Goal: Information Seeking & Learning: Learn about a topic

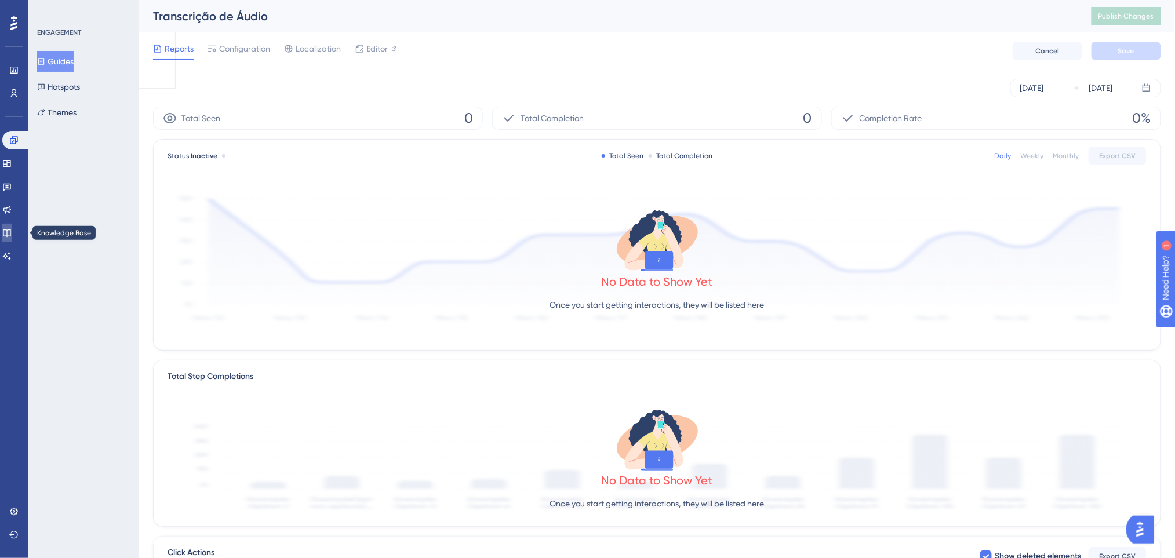
click at [12, 226] on link at bounding box center [6, 233] width 9 height 19
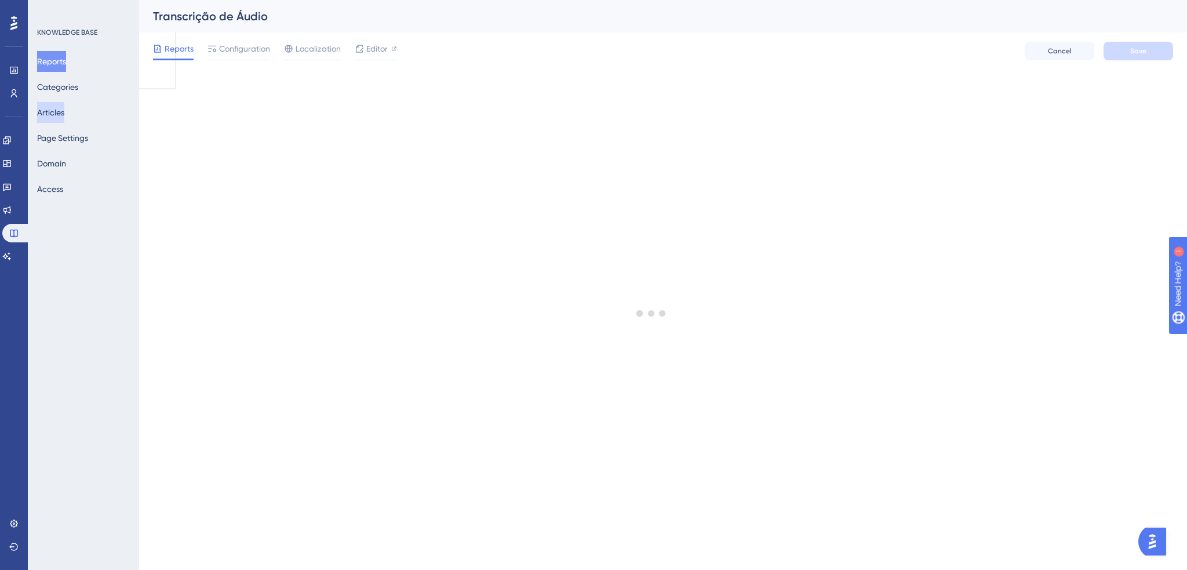
click at [64, 110] on button "Articles" at bounding box center [50, 112] width 27 height 21
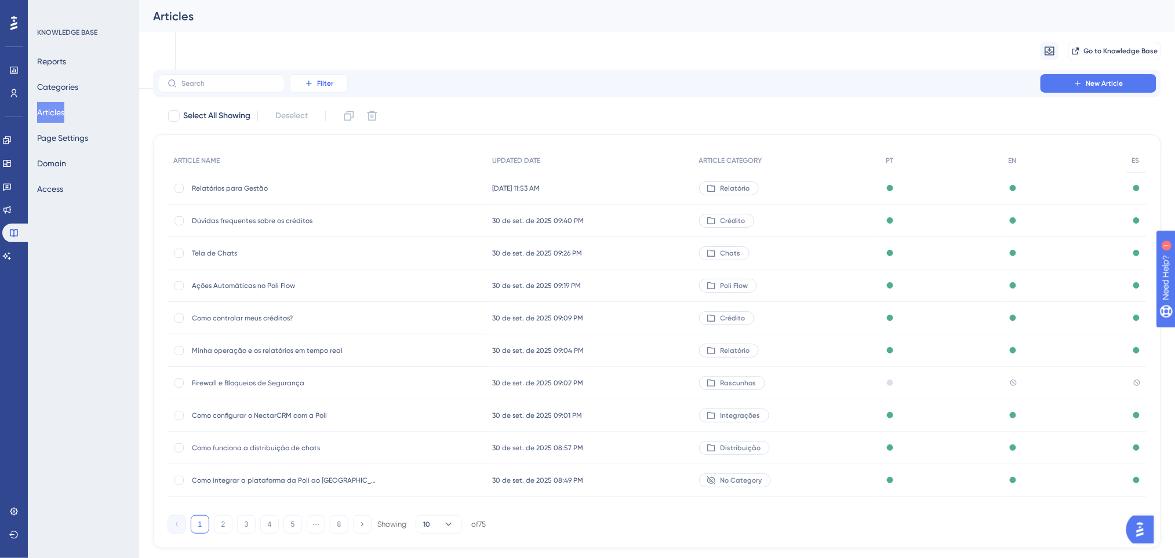
click at [323, 92] on button "Filter" at bounding box center [319, 83] width 58 height 19
click at [326, 180] on span "Category" at bounding box center [324, 186] width 35 height 14
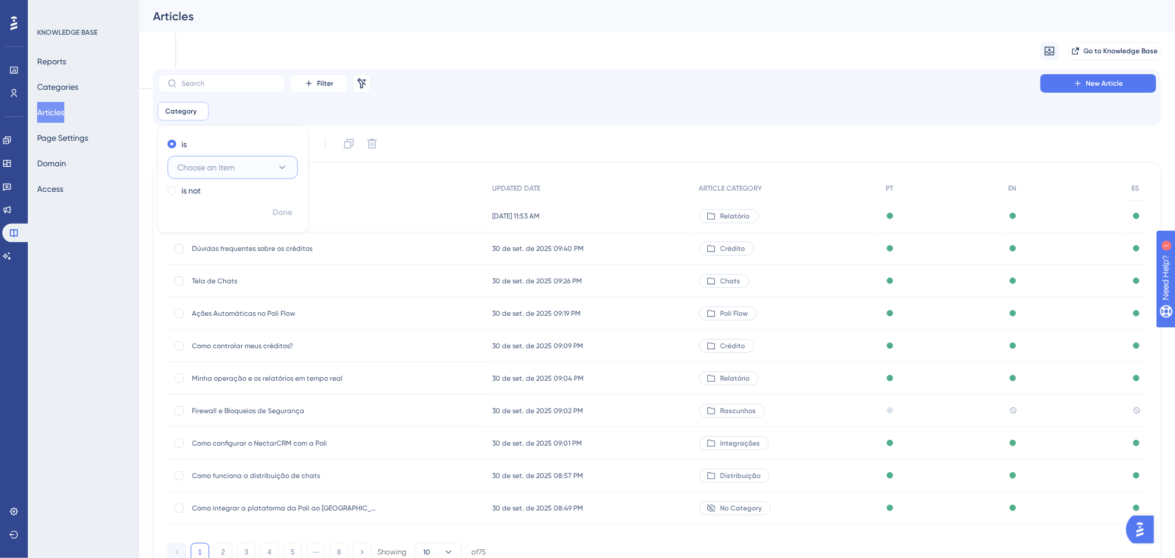
click at [237, 158] on button "Choose an item" at bounding box center [232, 167] width 130 height 23
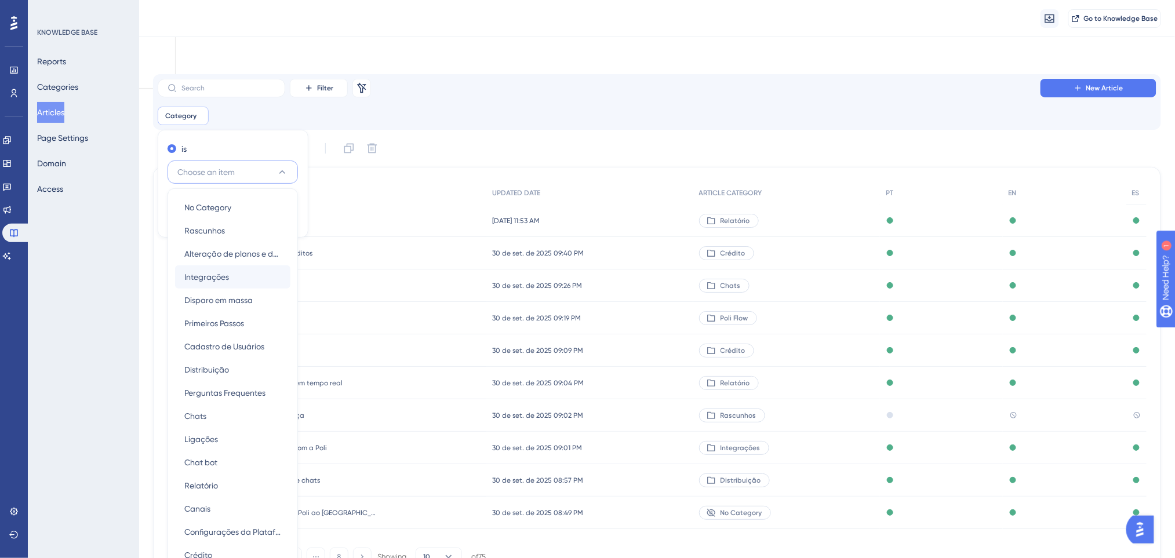
scroll to position [79, 0]
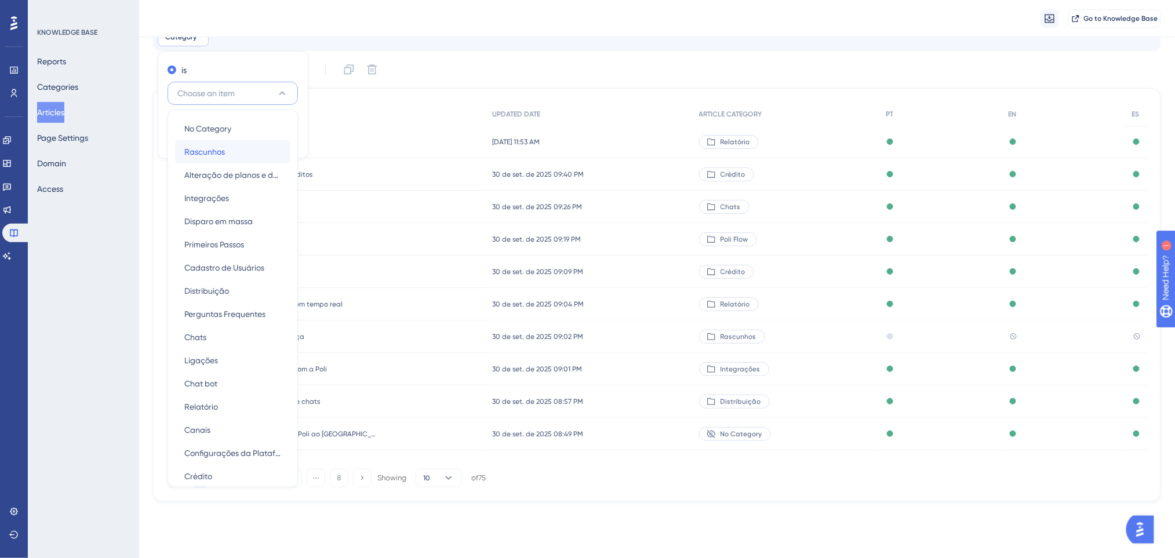
click at [218, 148] on span "Rascunhos" at bounding box center [204, 152] width 41 height 14
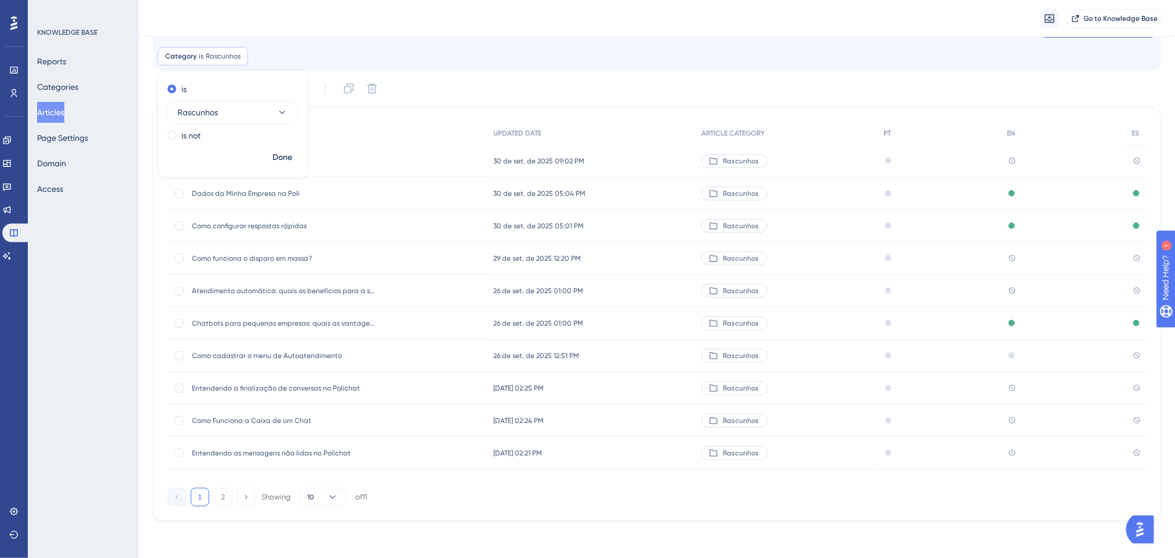
scroll to position [60, 0]
click at [325, 196] on span "Dados da Minha Empresa na Poli" at bounding box center [284, 193] width 185 height 9
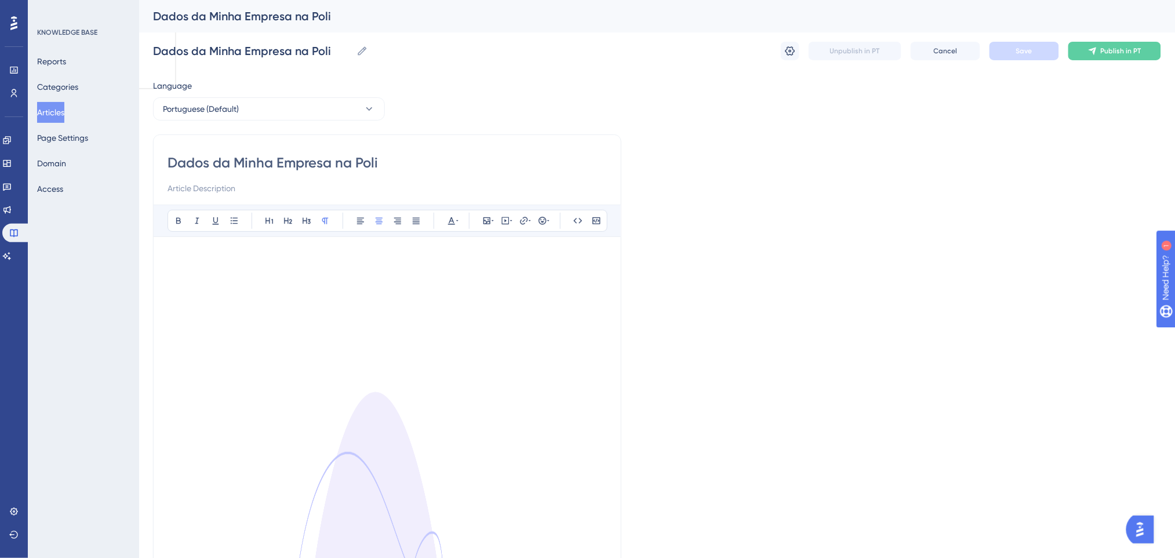
scroll to position [54, 0]
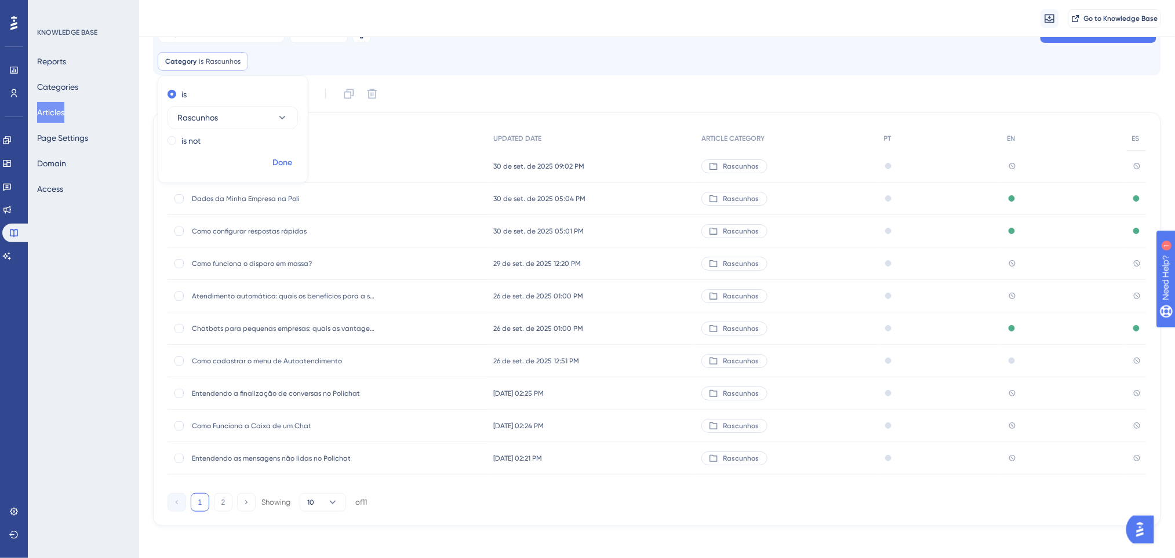
click at [280, 154] on button "Done" at bounding box center [282, 162] width 32 height 21
click at [180, 203] on div at bounding box center [179, 199] width 12 height 12
click at [367, 90] on icon at bounding box center [372, 94] width 12 height 12
checkbox input "false"
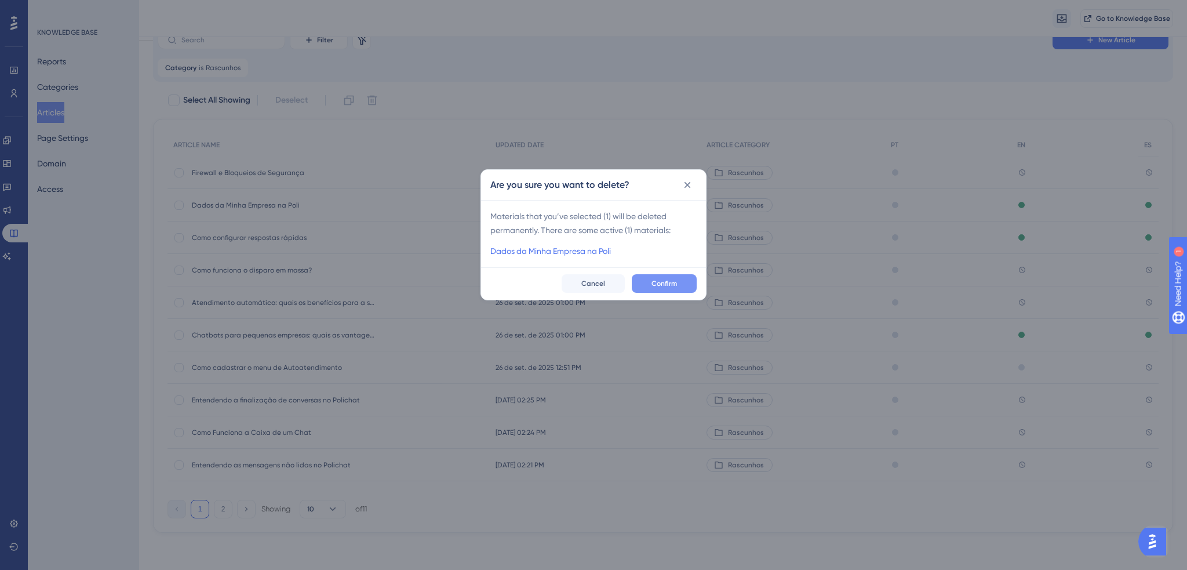
click at [665, 287] on span "Confirm" at bounding box center [664, 283] width 26 height 9
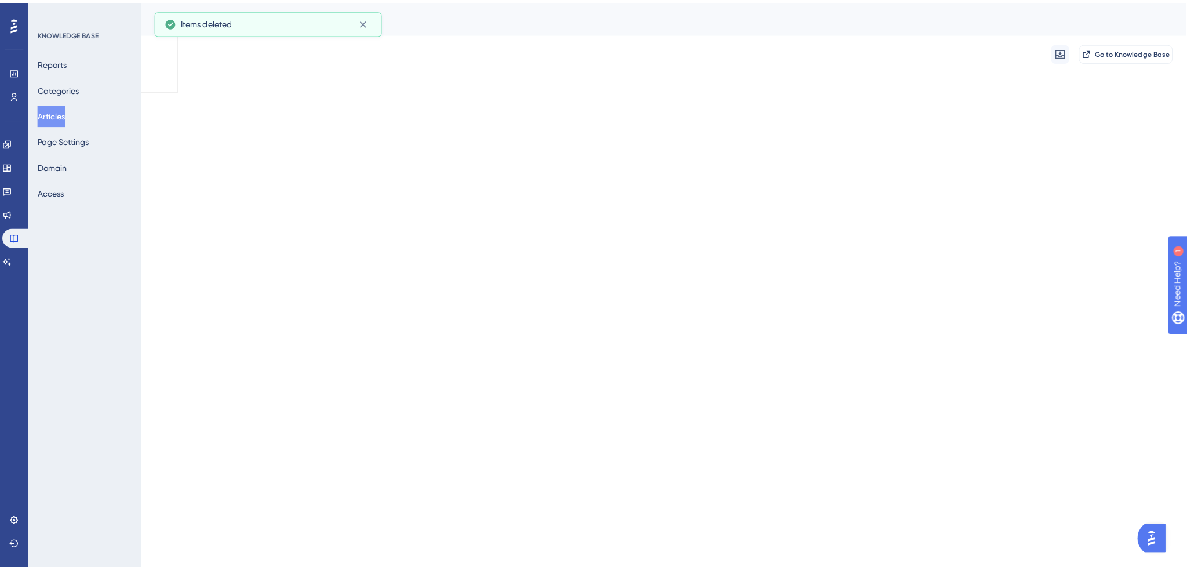
scroll to position [0, 0]
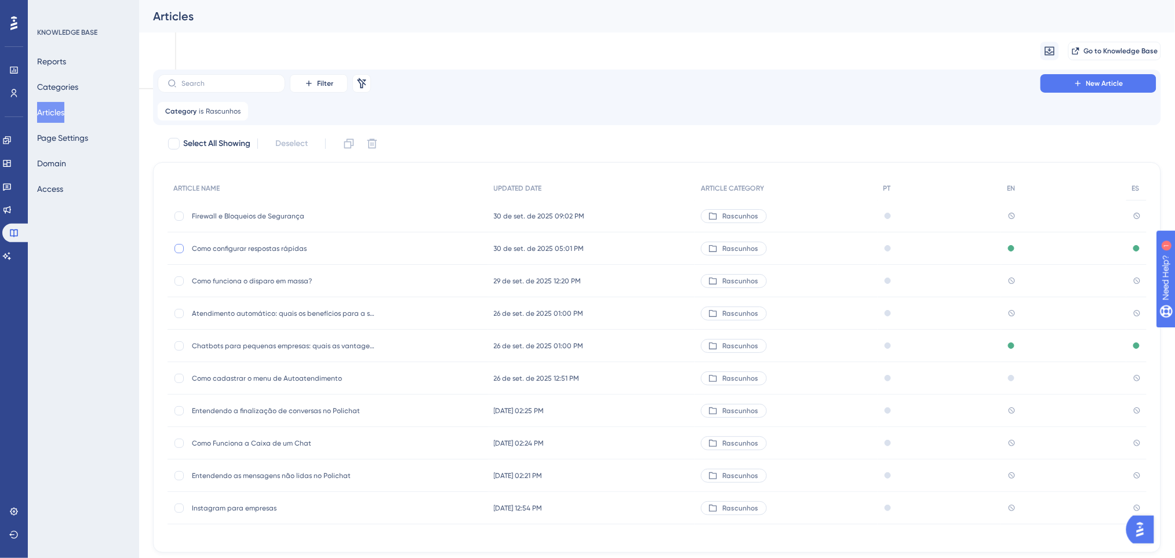
click at [179, 250] on div at bounding box center [178, 248] width 9 height 9
checkbox input "true"
click at [181, 281] on div at bounding box center [178, 280] width 9 height 9
checkbox input "true"
click at [374, 148] on icon at bounding box center [372, 144] width 10 height 10
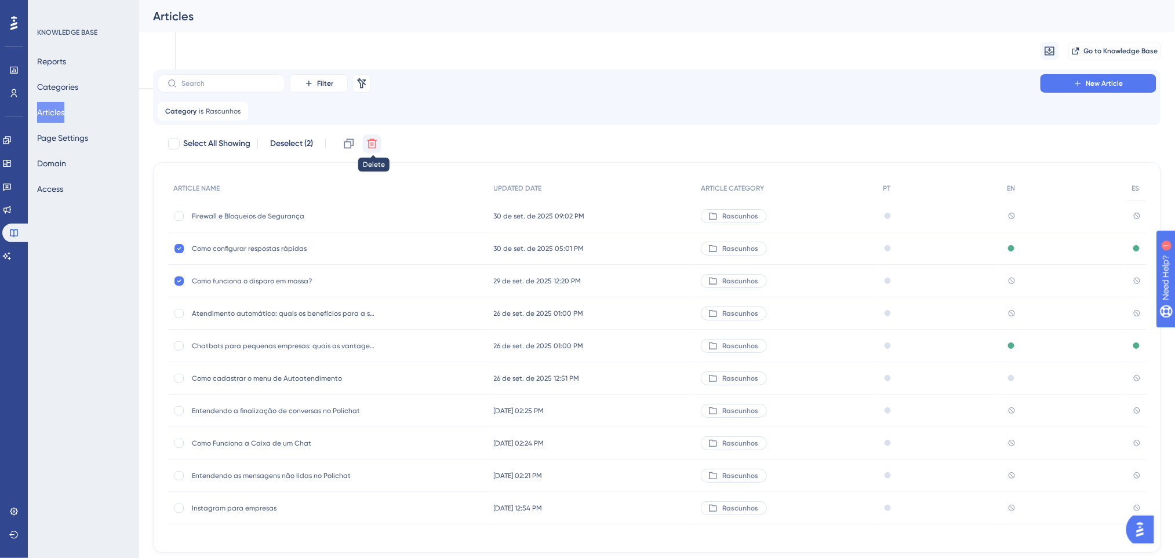
checkbox input "false"
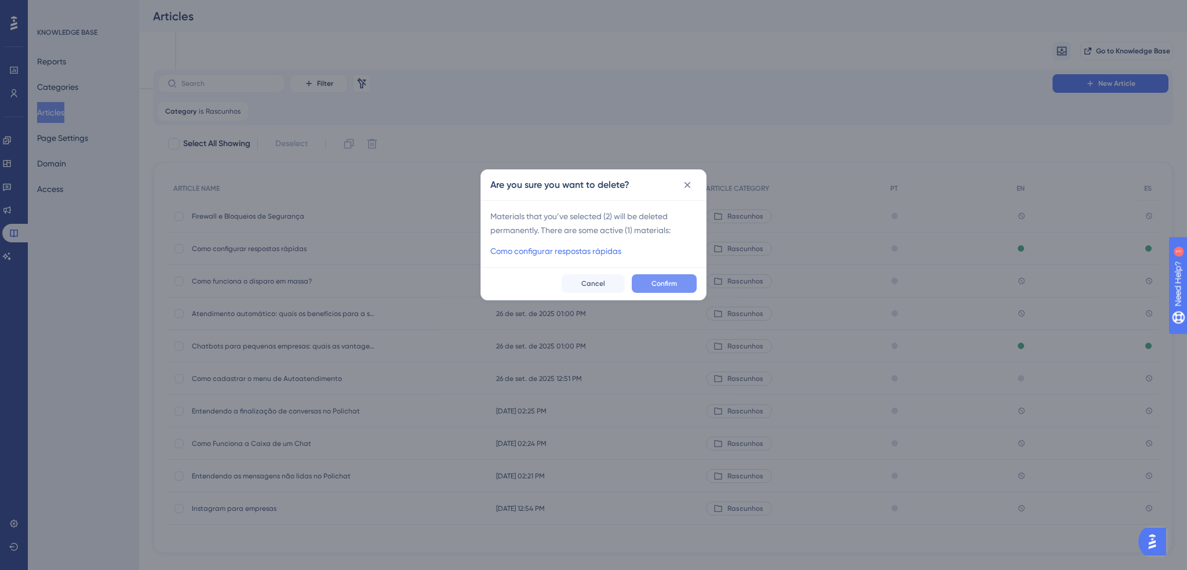
click at [644, 282] on button "Confirm" at bounding box center [664, 283] width 65 height 19
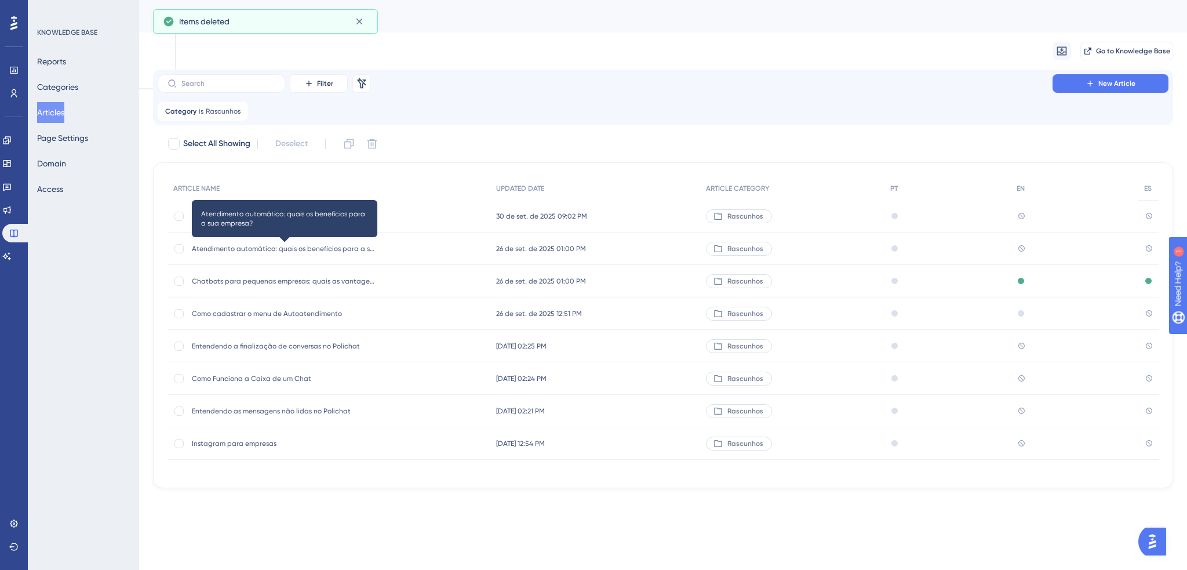
click at [280, 252] on span "Atendimento automático: quais os benefícios para a sua empresa?" at bounding box center [284, 248] width 185 height 9
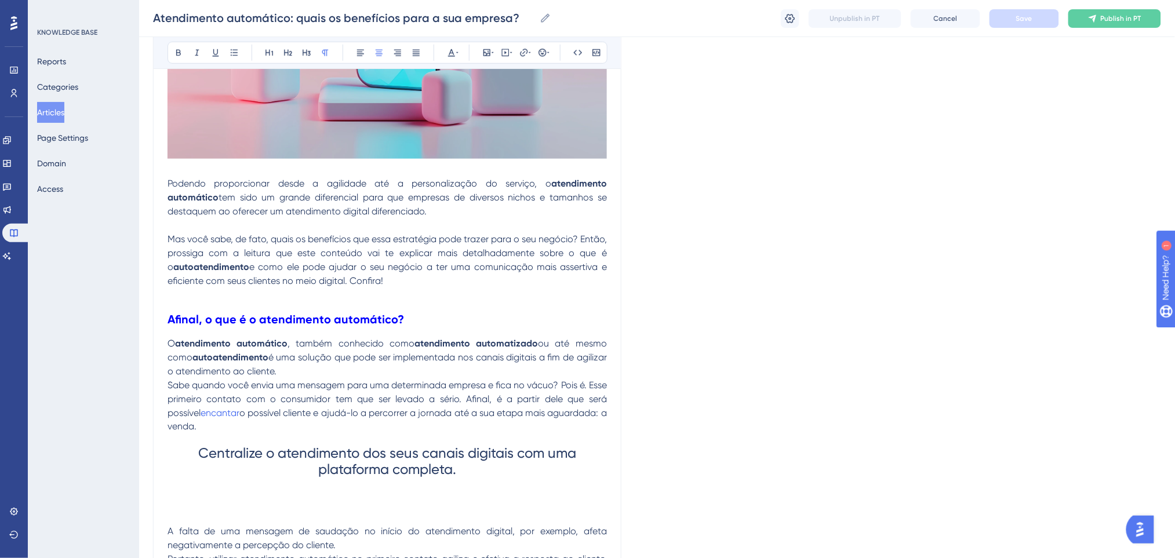
scroll to position [154, 0]
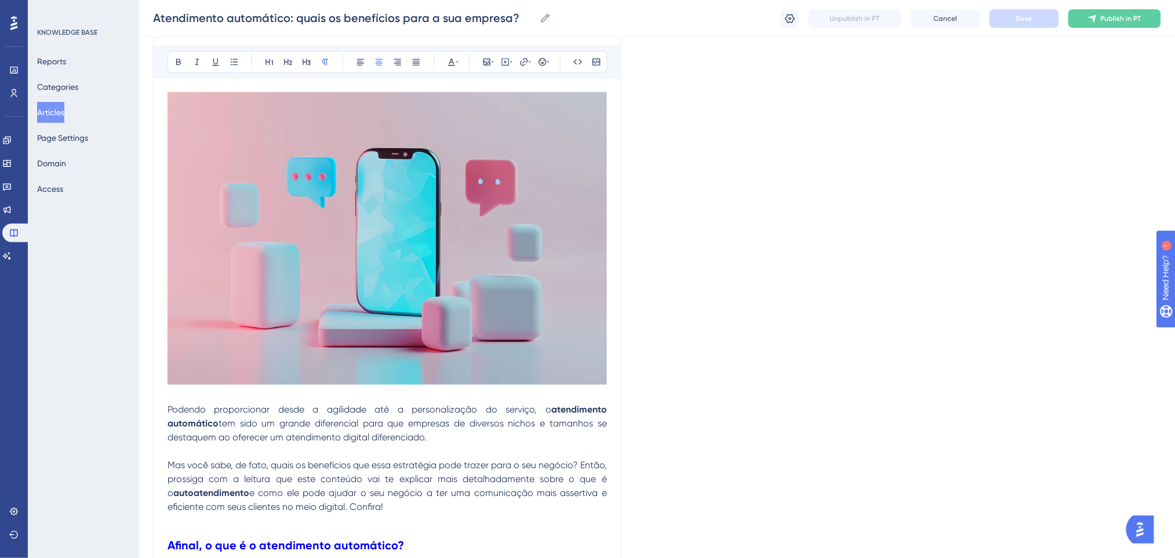
click at [64, 116] on button "Articles" at bounding box center [50, 112] width 27 height 21
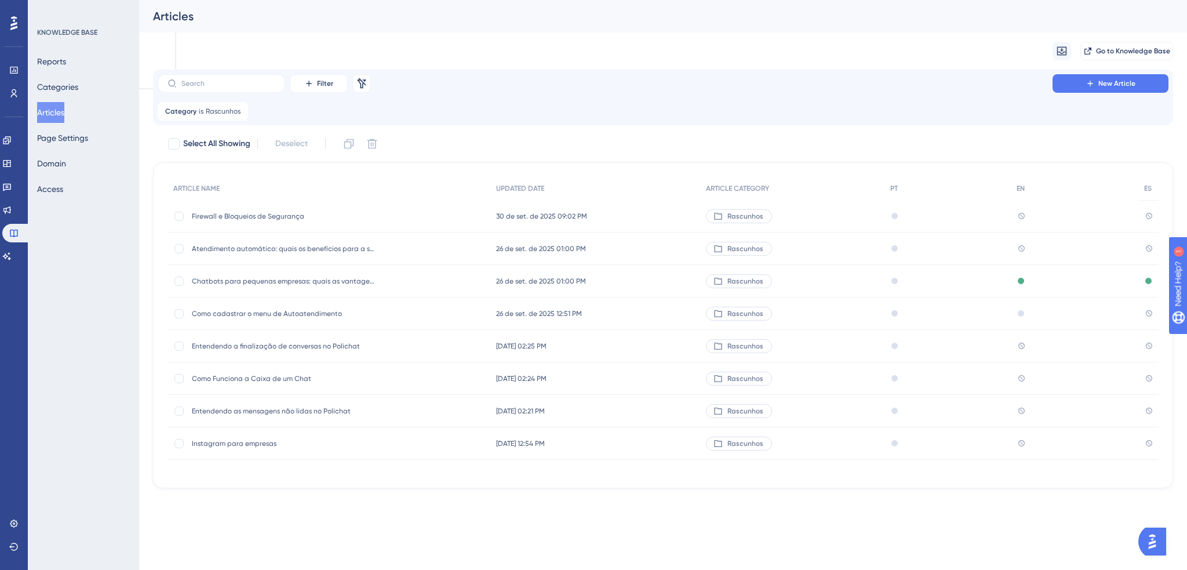
click at [177, 257] on div "Atendimento automático: quais os benefícios para a sua empresa? Atendimento aut…" at bounding box center [328, 248] width 323 height 32
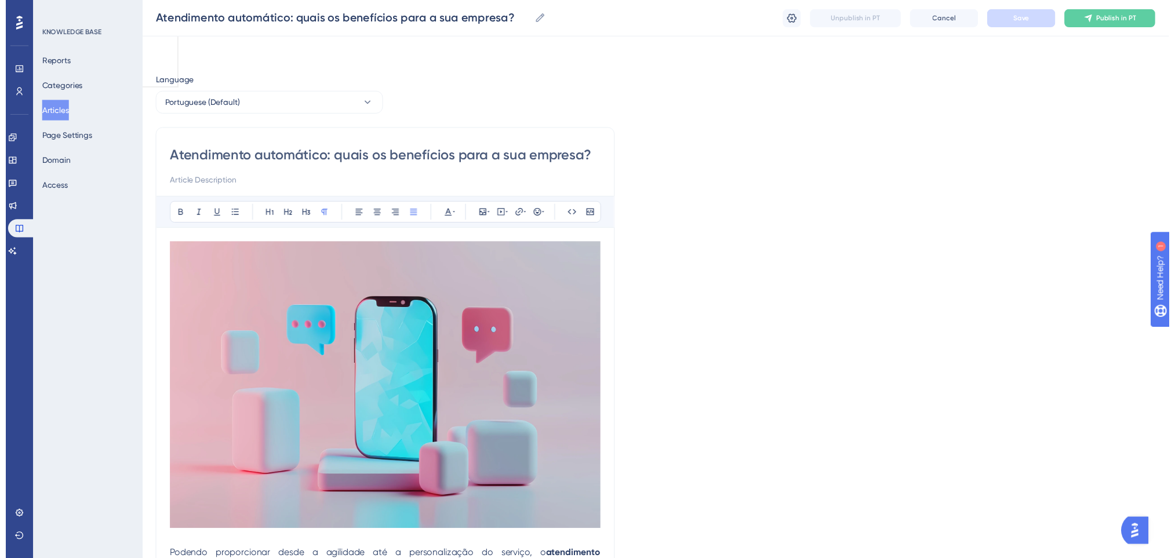
scroll to position [1605, 0]
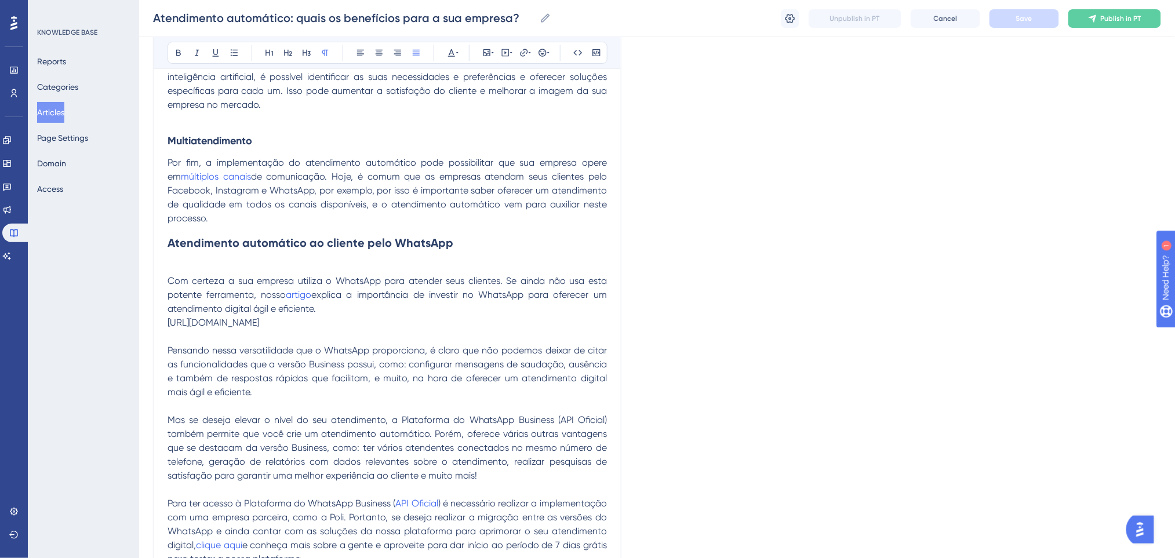
click at [64, 113] on button "Articles" at bounding box center [50, 112] width 27 height 21
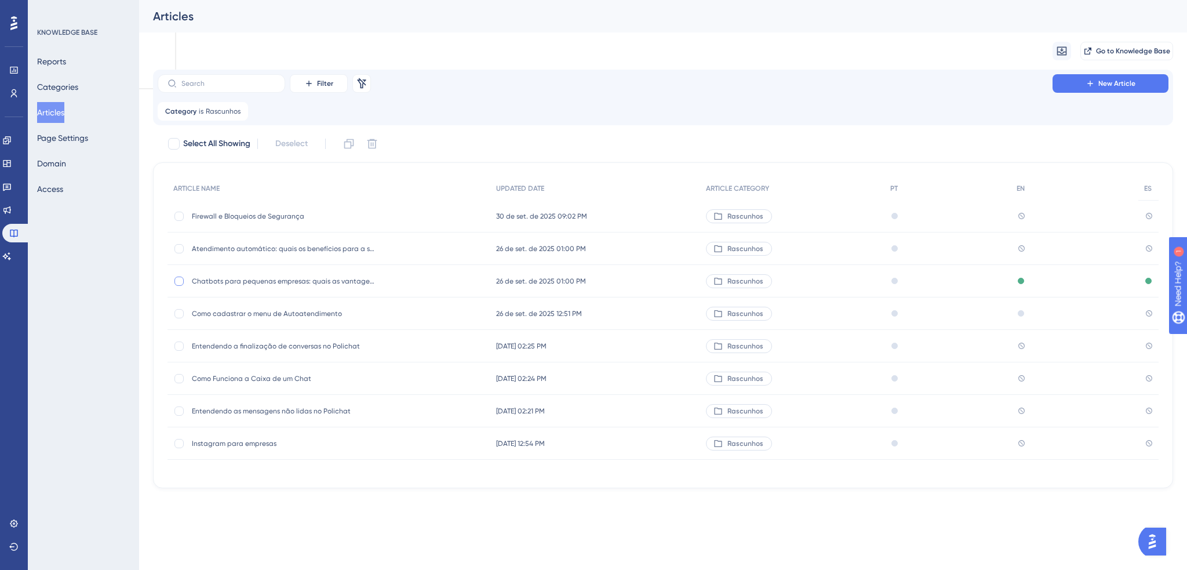
click at [174, 279] on div at bounding box center [178, 280] width 9 height 9
checkbox input "false"
click at [181, 251] on div at bounding box center [178, 248] width 9 height 9
checkbox input "true"
click at [179, 283] on div at bounding box center [178, 280] width 9 height 9
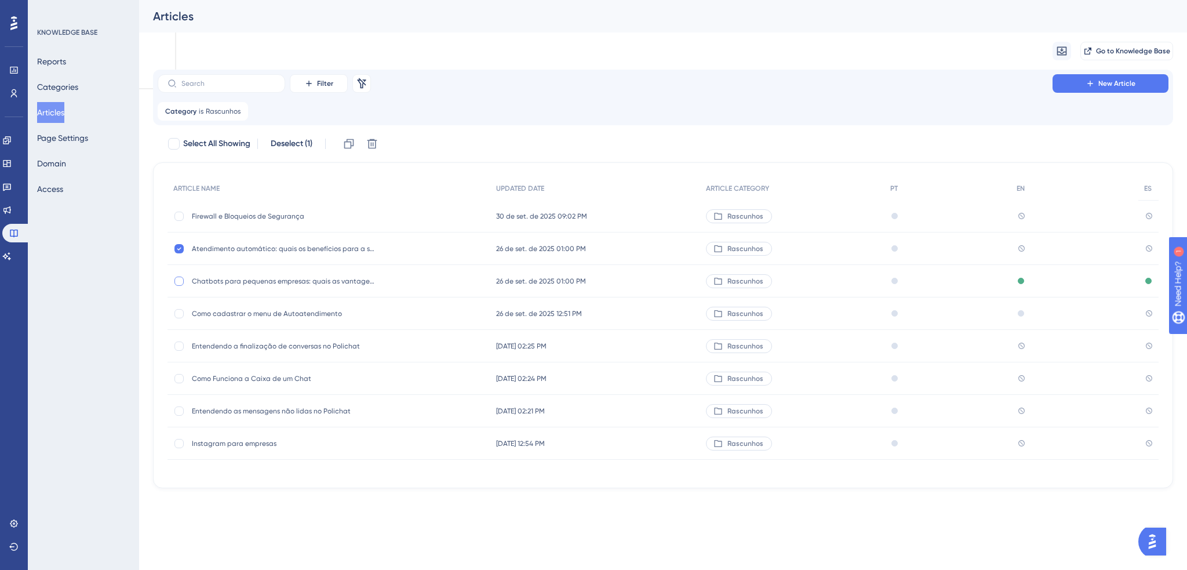
checkbox input "true"
click at [378, 148] on icon at bounding box center [372, 144] width 12 height 12
checkbox input "false"
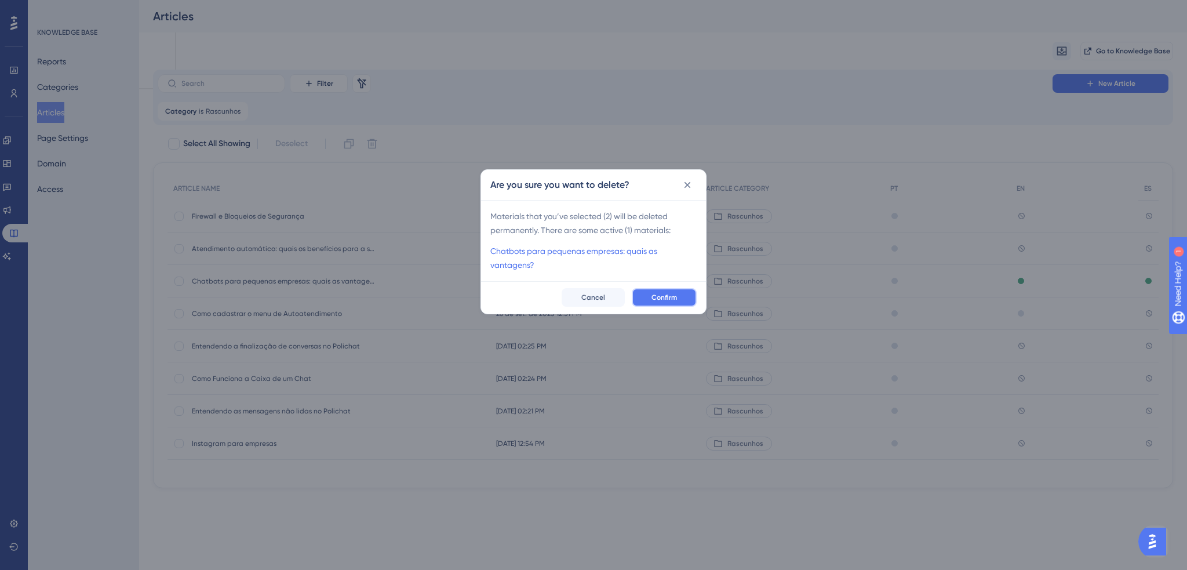
click at [668, 301] on button "Confirm" at bounding box center [664, 297] width 65 height 19
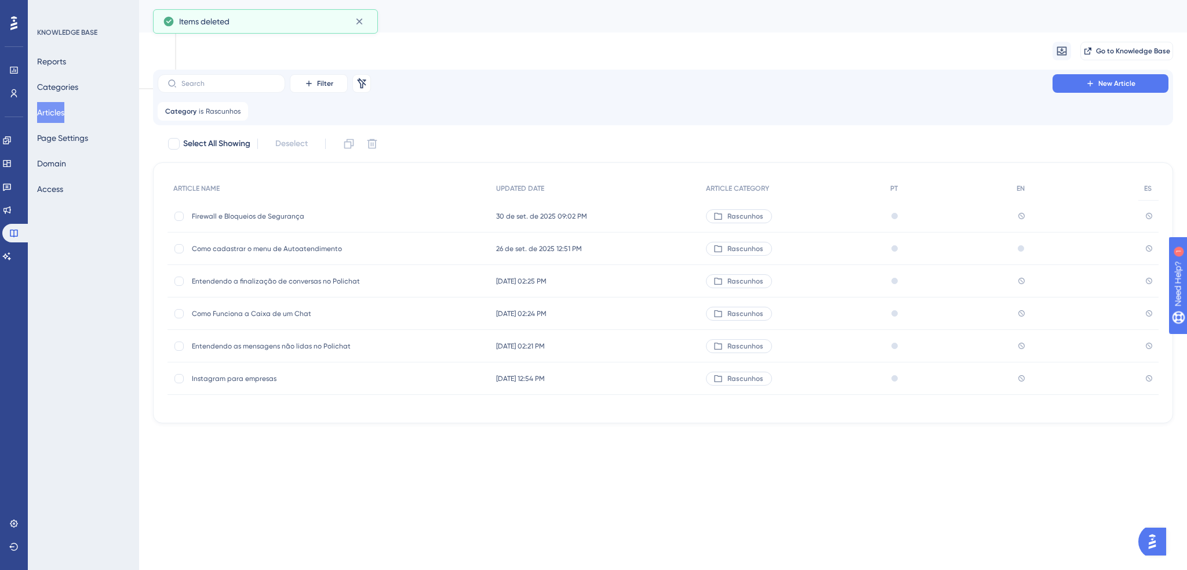
click at [279, 378] on span "Instagram para empresas" at bounding box center [284, 378] width 185 height 9
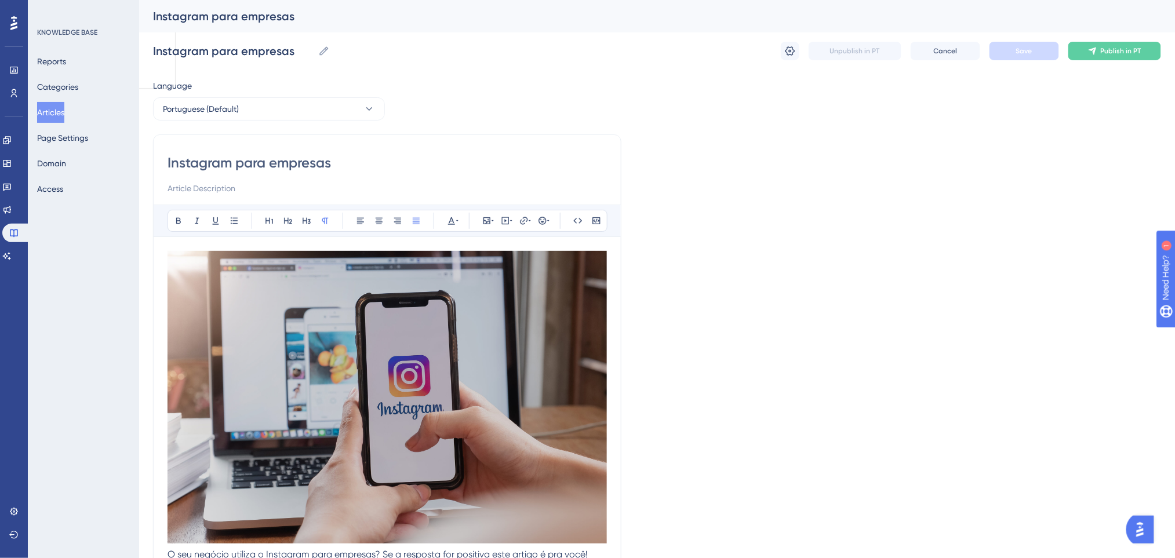
click at [57, 104] on button "Articles" at bounding box center [50, 112] width 27 height 21
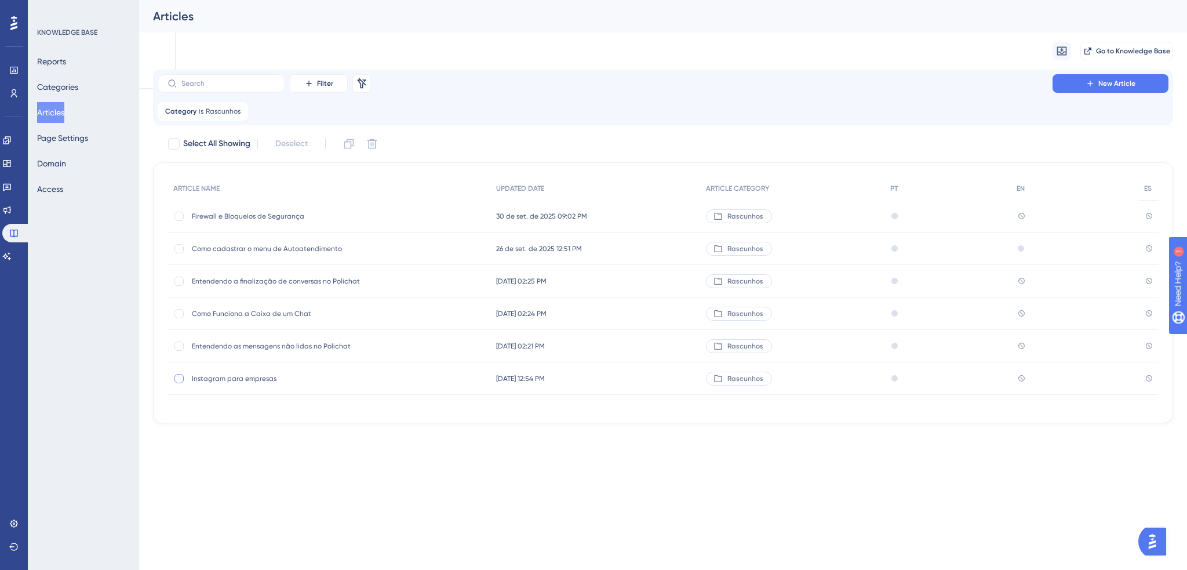
click at [178, 376] on div at bounding box center [178, 378] width 9 height 9
click at [377, 143] on icon at bounding box center [372, 144] width 10 height 10
checkbox input "false"
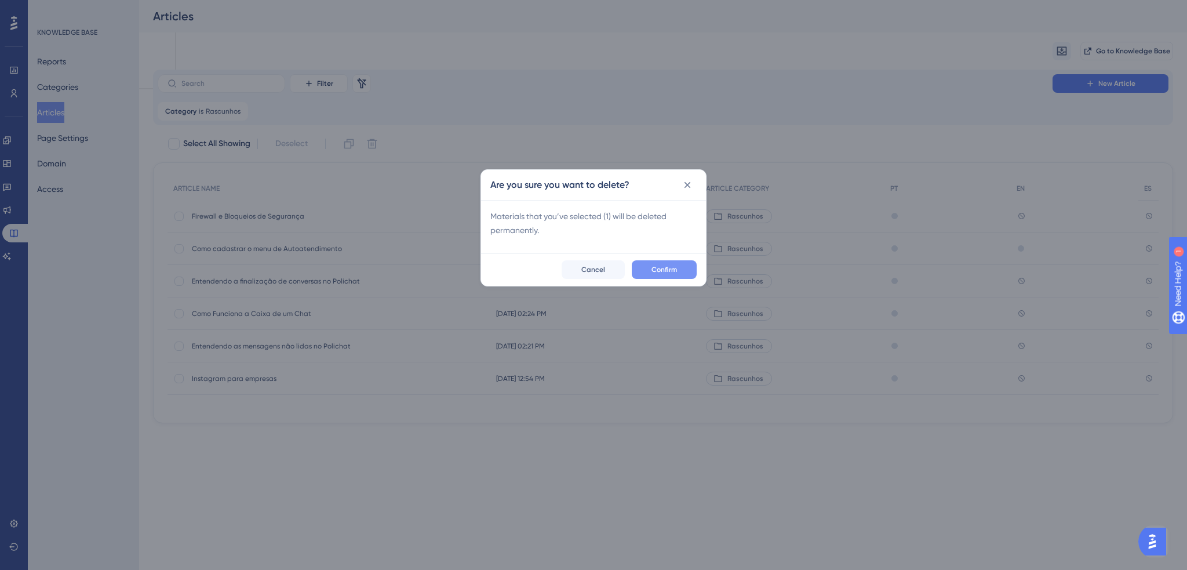
click at [665, 265] on span "Confirm" at bounding box center [664, 269] width 26 height 9
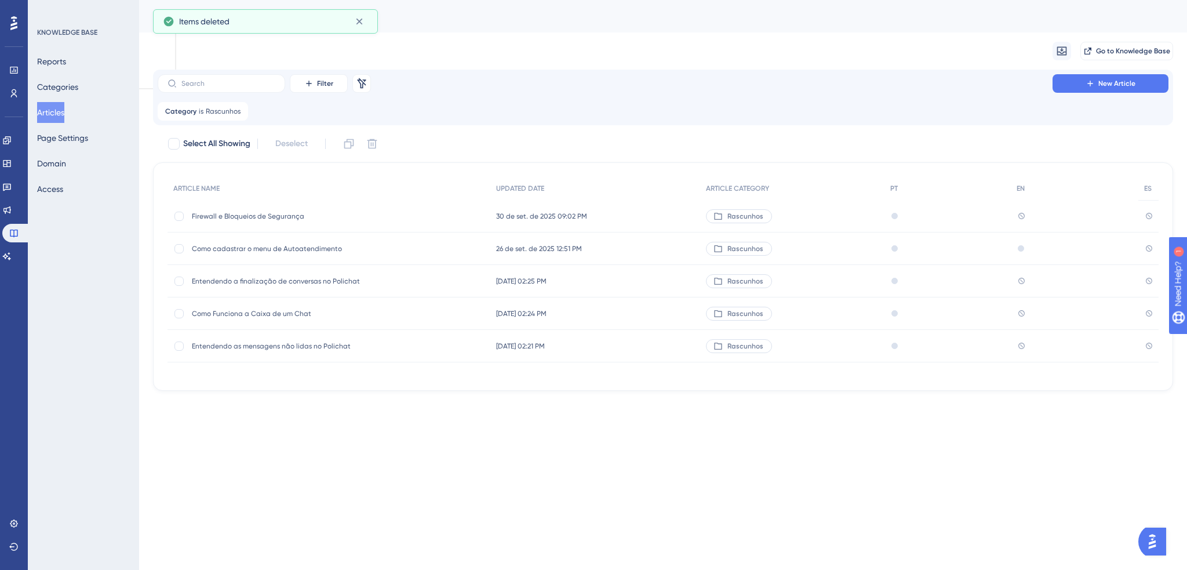
click at [252, 348] on span "Entendendo as mensagens não lidas no Polichat" at bounding box center [284, 345] width 185 height 9
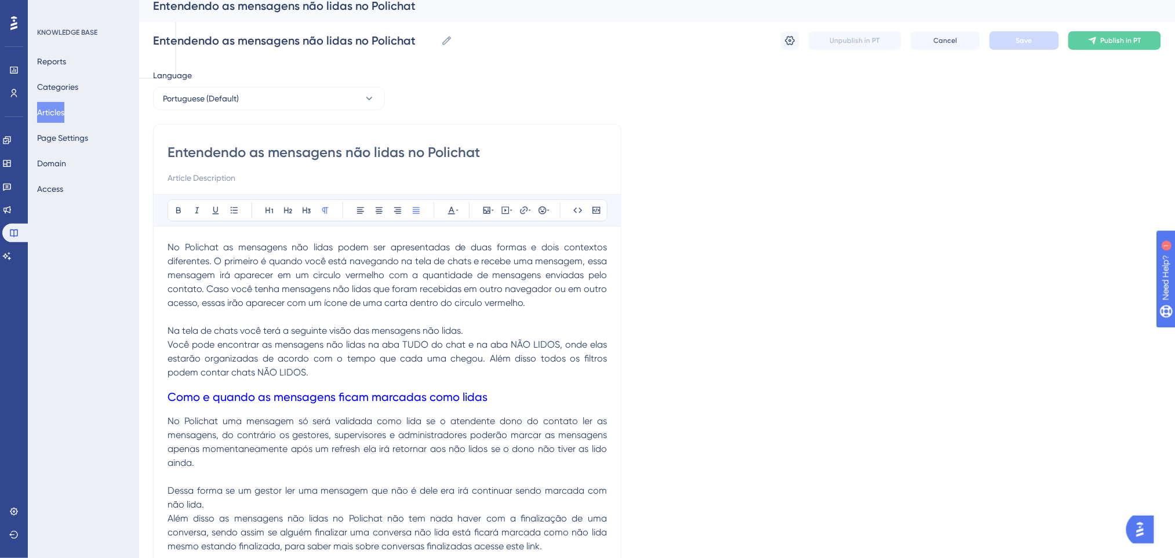
scroll to position [122, 0]
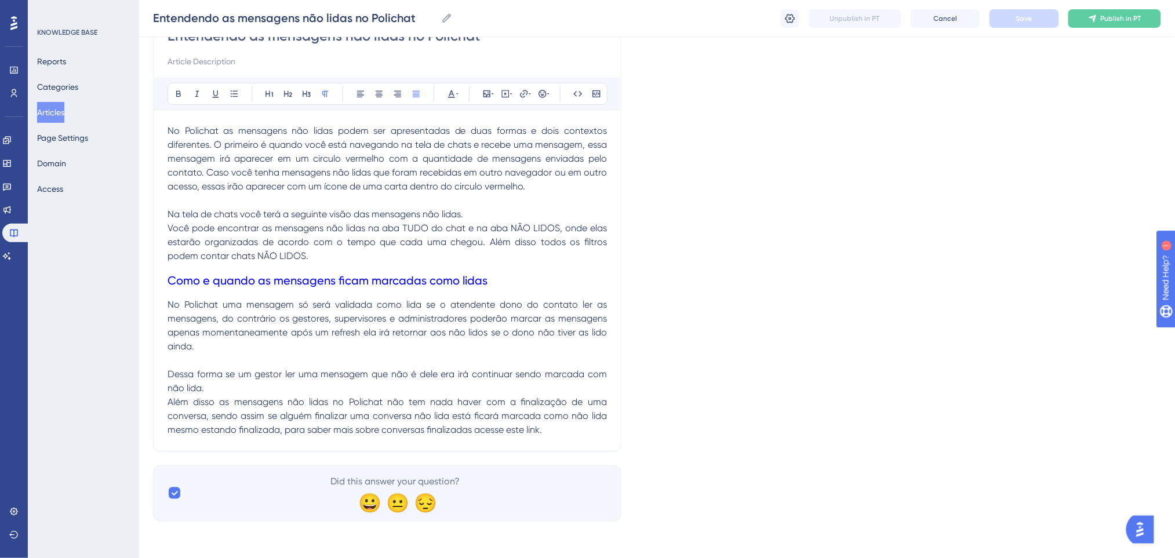
click at [56, 105] on button "Articles" at bounding box center [50, 112] width 27 height 21
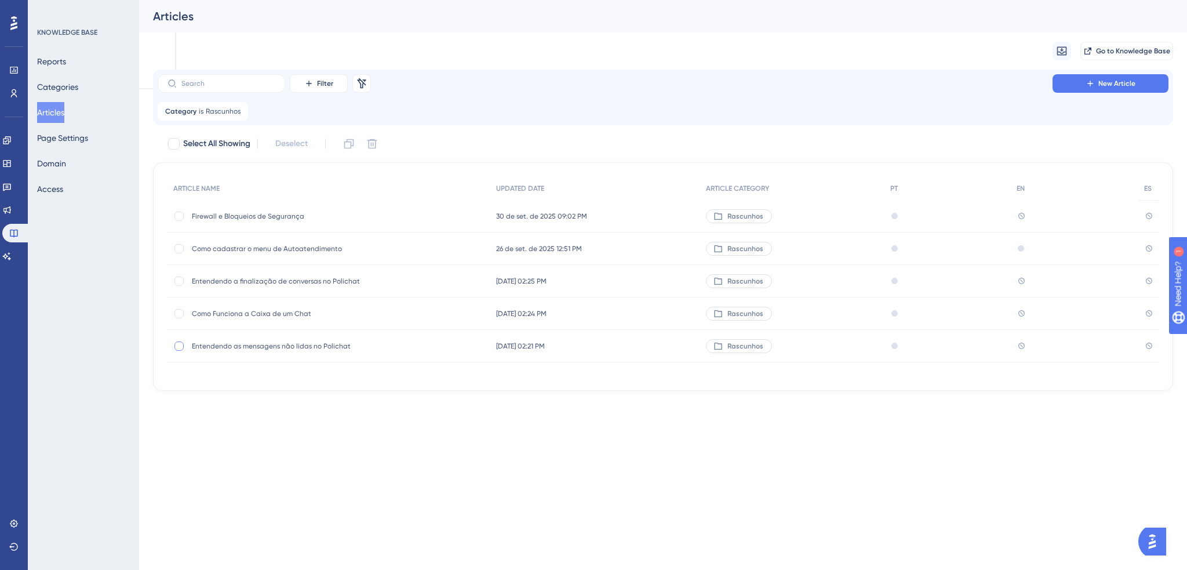
click at [180, 347] on div at bounding box center [178, 345] width 9 height 9
click at [376, 149] on icon at bounding box center [372, 144] width 12 height 12
checkbox input "false"
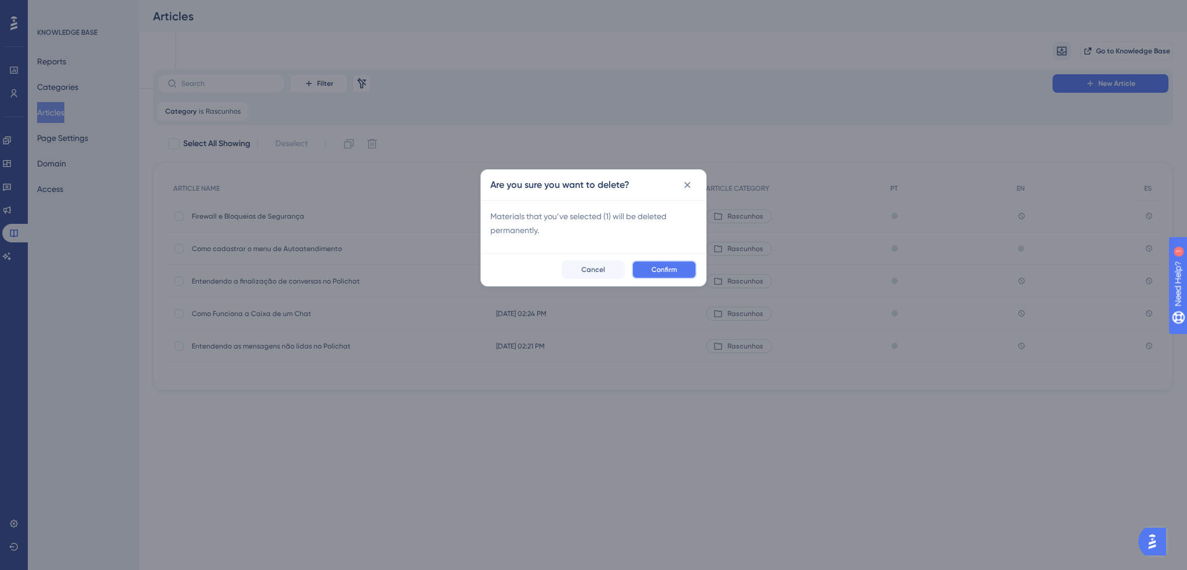
click at [669, 274] on button "Confirm" at bounding box center [664, 269] width 65 height 19
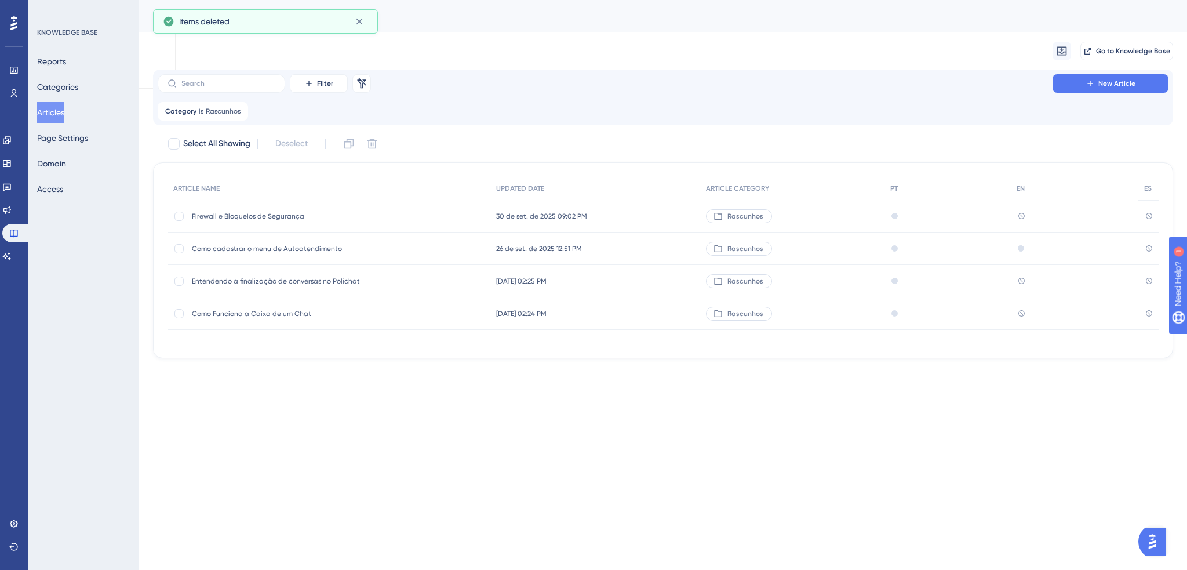
click at [225, 280] on span "Entendendo a finalização de conversas no Polichat" at bounding box center [284, 280] width 185 height 9
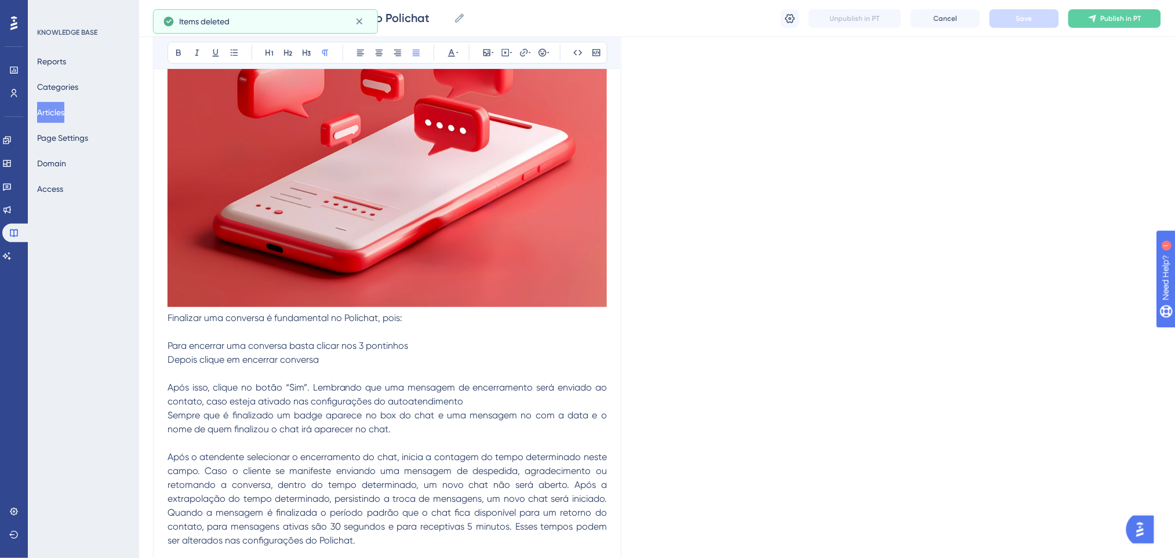
scroll to position [342, 0]
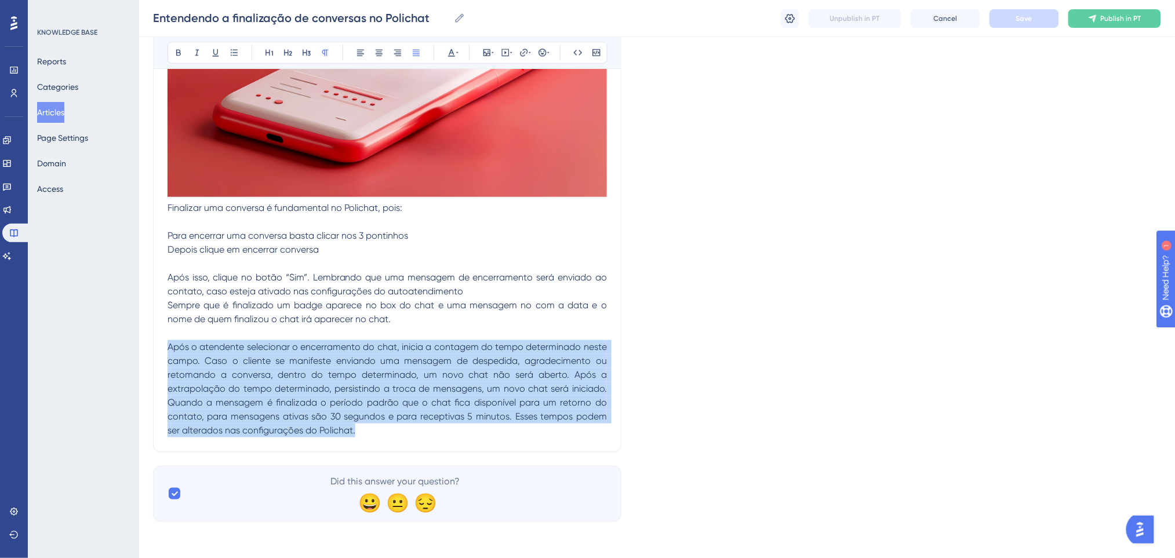
drag, startPoint x: 404, startPoint y: 428, endPoint x: 140, endPoint y: 345, distance: 276.8
click at [140, 345] on div "Performance Users Engagement Widgets Feedback Product Updates Knowledge Base AI…" at bounding box center [657, 99] width 1036 height 882
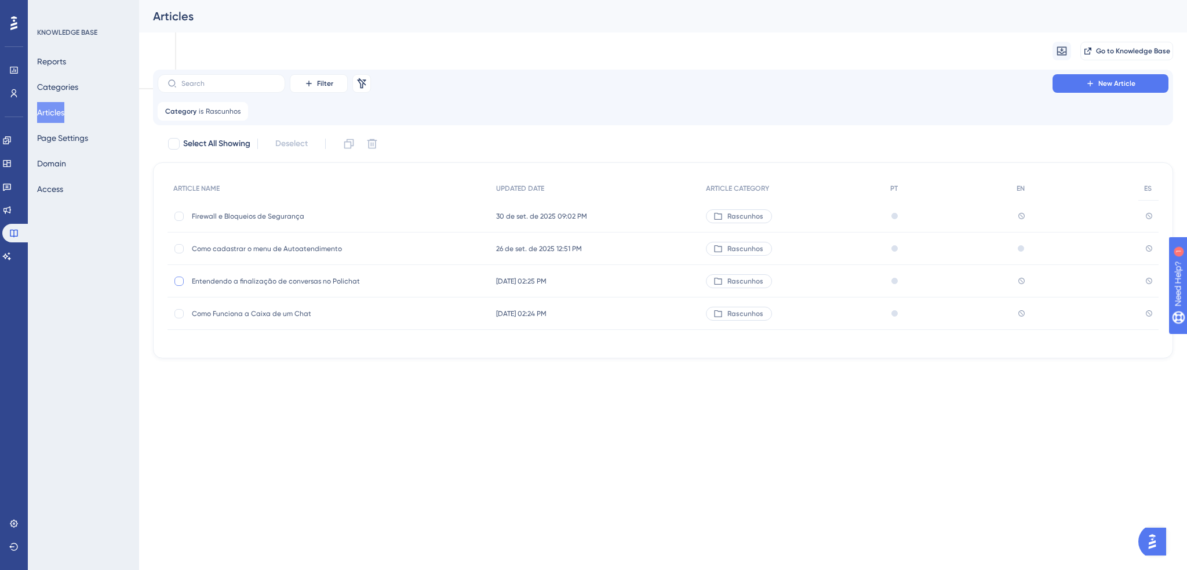
click at [173, 286] on label at bounding box center [180, 281] width 14 height 12
click at [375, 145] on icon at bounding box center [372, 144] width 12 height 12
checkbox input "false"
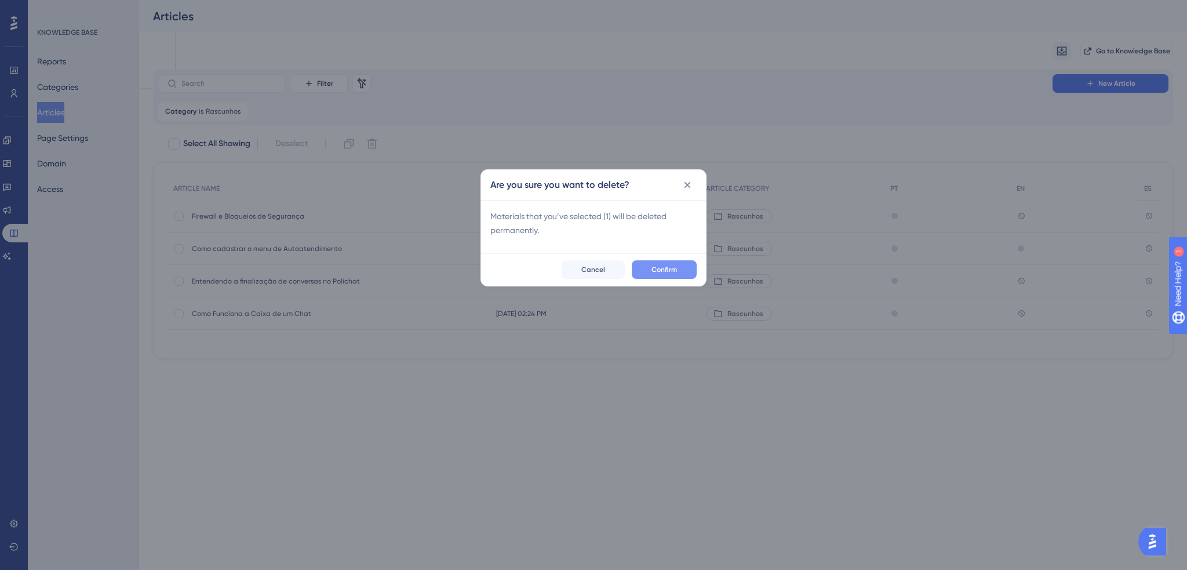
click at [662, 275] on button "Confirm" at bounding box center [664, 269] width 65 height 19
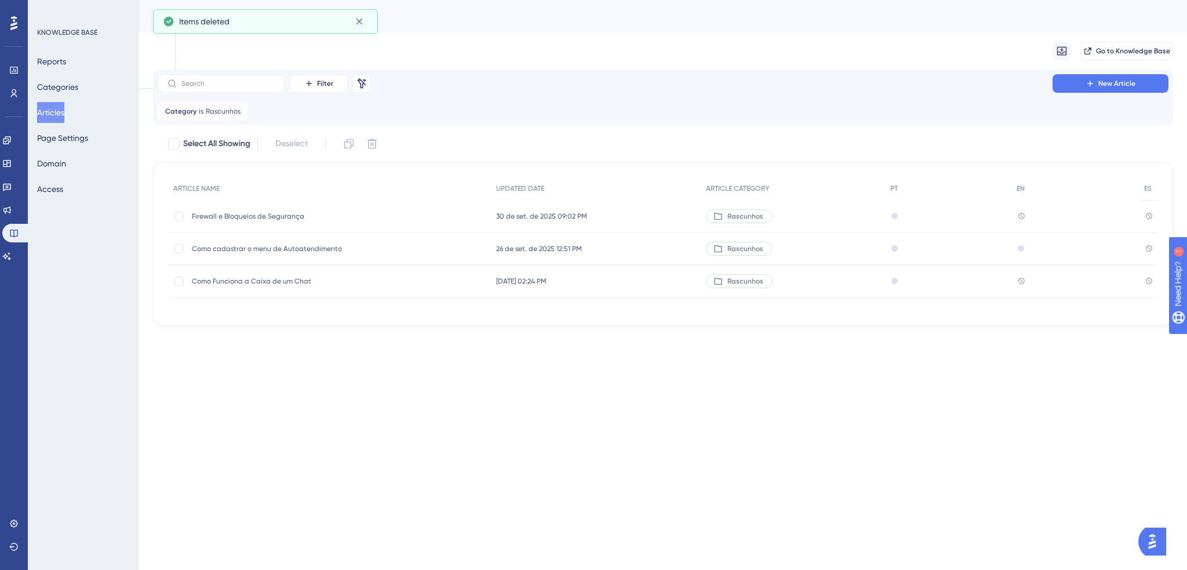
click at [297, 281] on span "Como Funciona a Caixa de um Chat" at bounding box center [284, 280] width 185 height 9
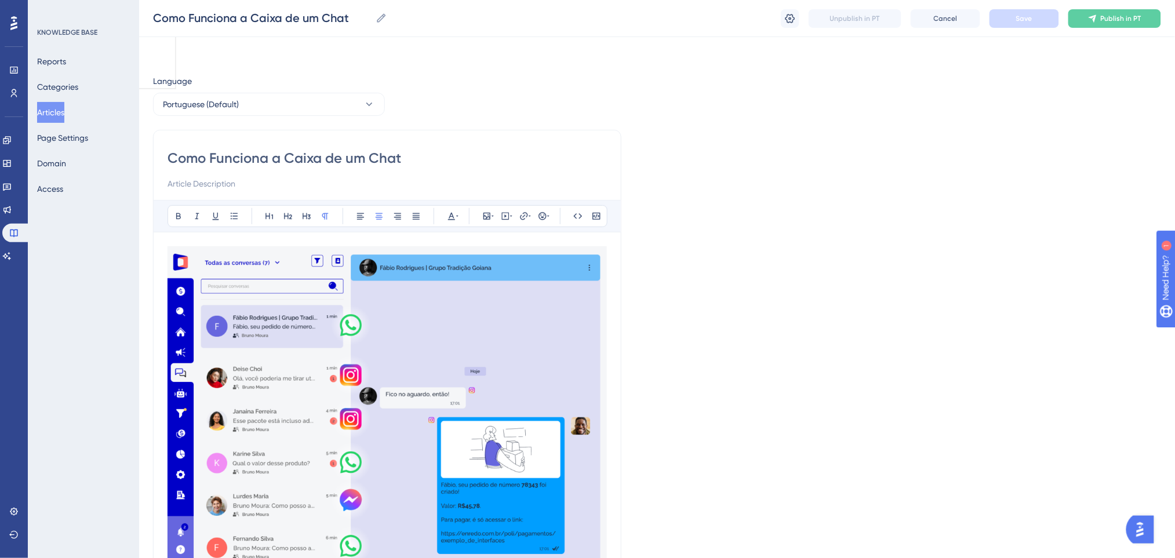
scroll to position [232, 0]
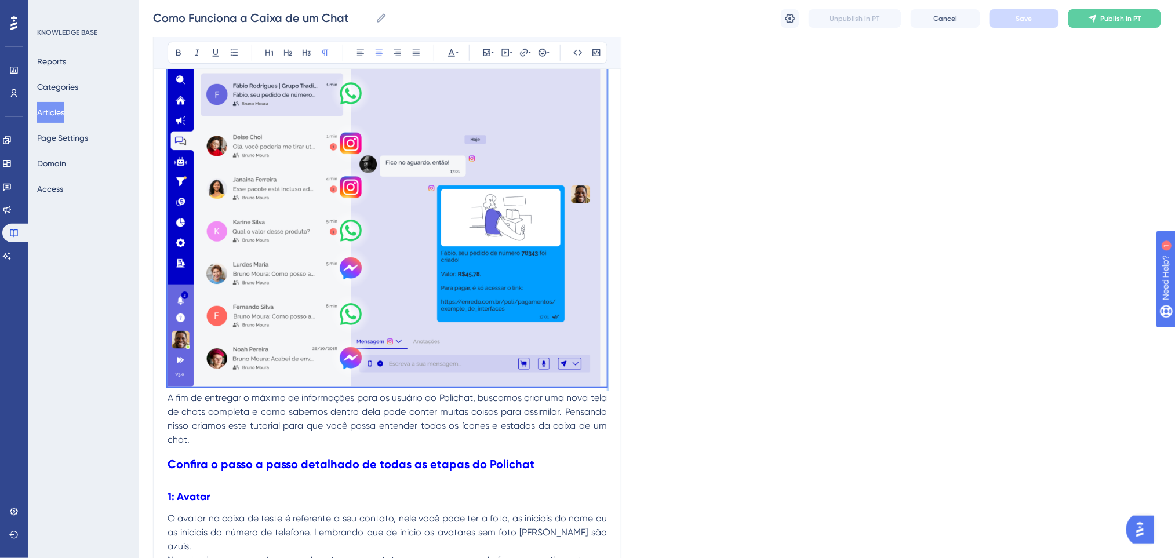
drag, startPoint x: 168, startPoint y: 391, endPoint x: 206, endPoint y: 69, distance: 324.5
copy p
click at [437, 234] on img at bounding box center [386, 200] width 439 height 373
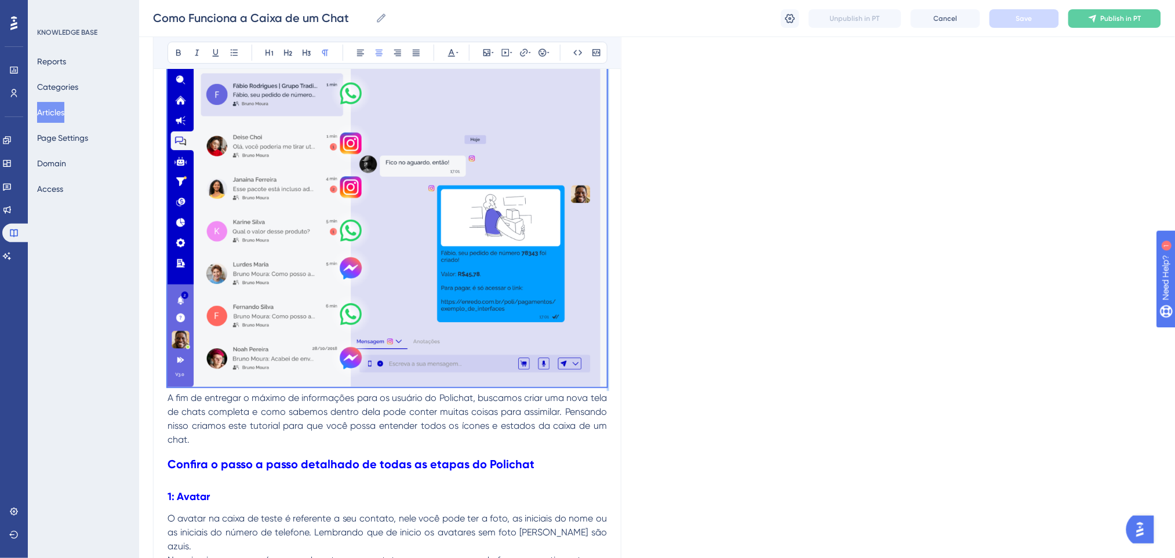
scroll to position [77, 0]
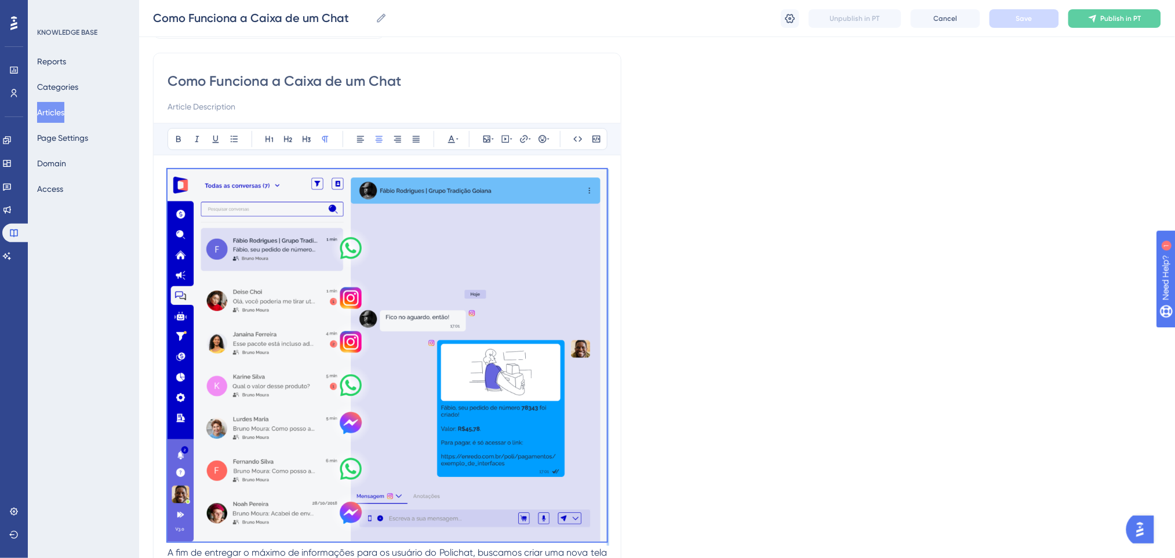
click at [51, 111] on button "Articles" at bounding box center [50, 112] width 27 height 21
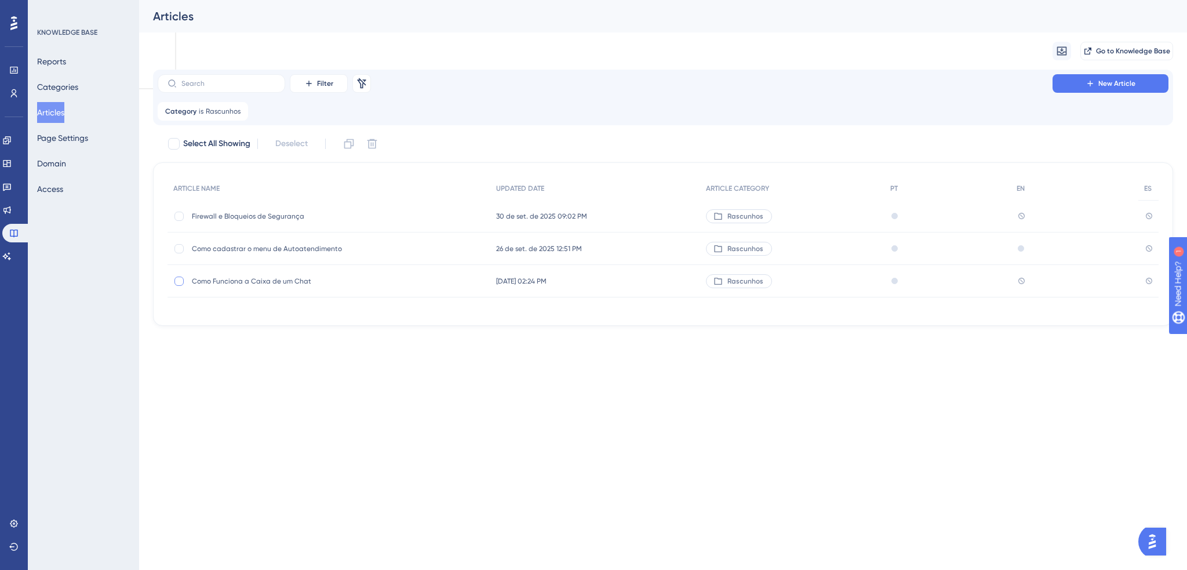
click at [183, 286] on div at bounding box center [179, 281] width 12 height 12
click at [367, 144] on icon at bounding box center [372, 144] width 12 height 12
checkbox input "false"
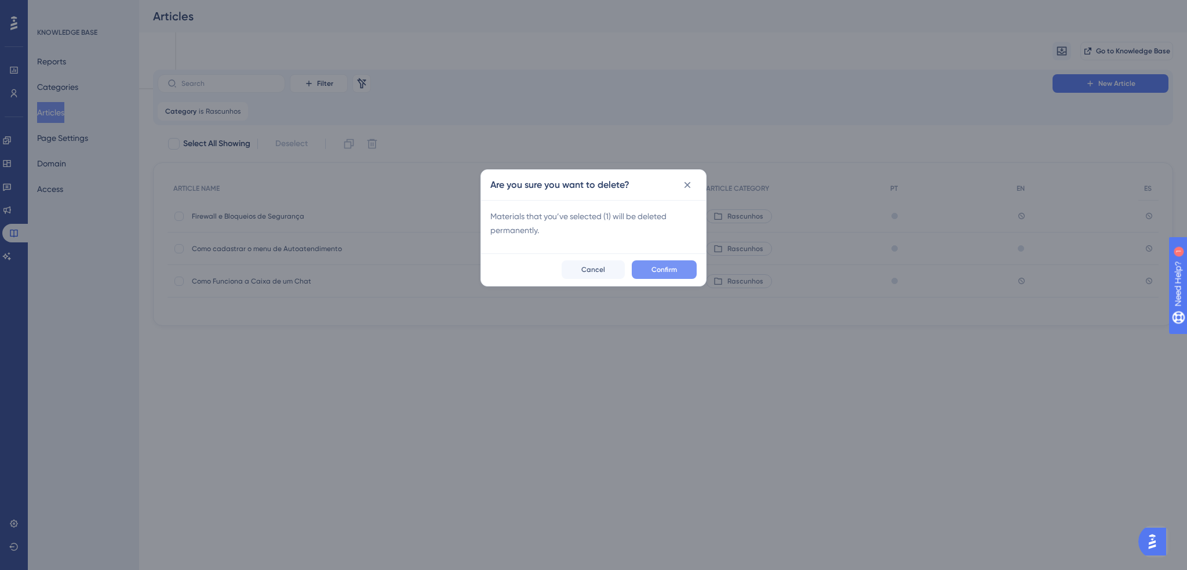
click at [686, 272] on button "Confirm" at bounding box center [664, 269] width 65 height 19
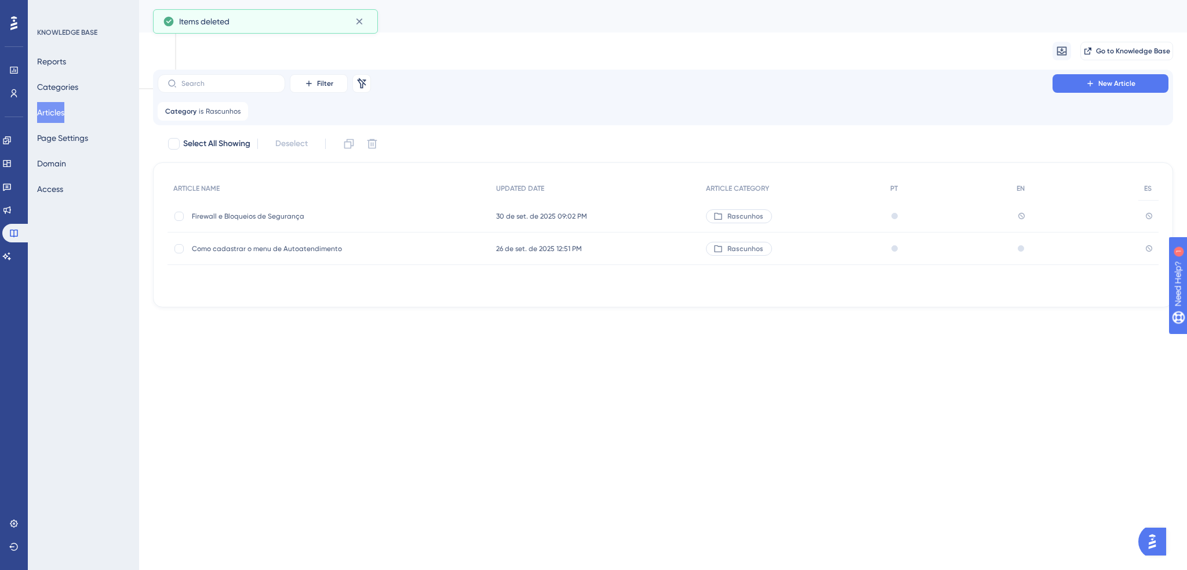
click at [221, 260] on div "Como cadastrar o menu de Autoatendimento Como cadastrar o menu de Autoatendimen…" at bounding box center [284, 248] width 185 height 32
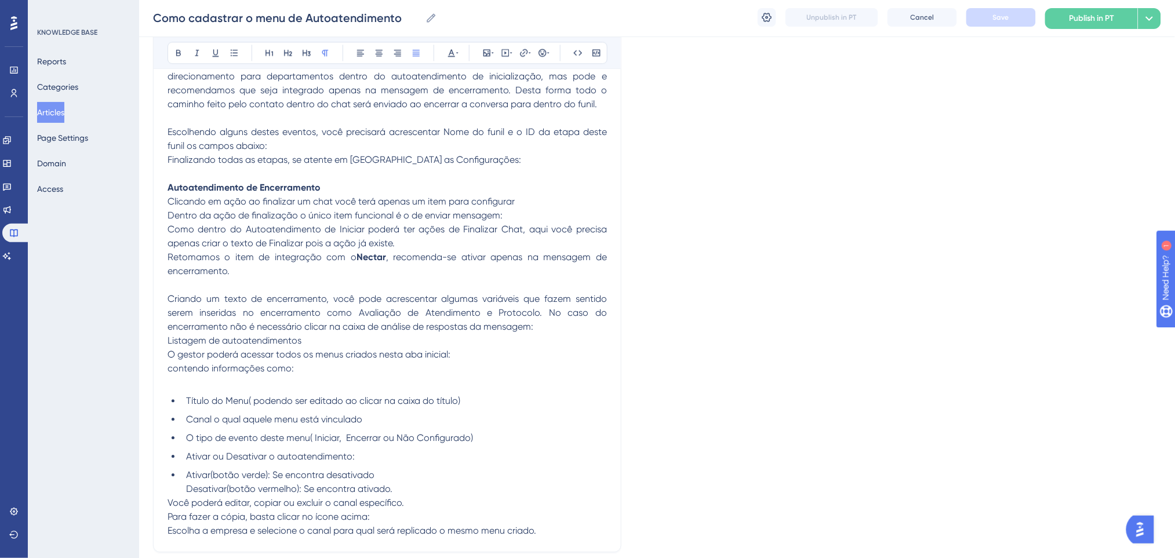
scroll to position [2703, 0]
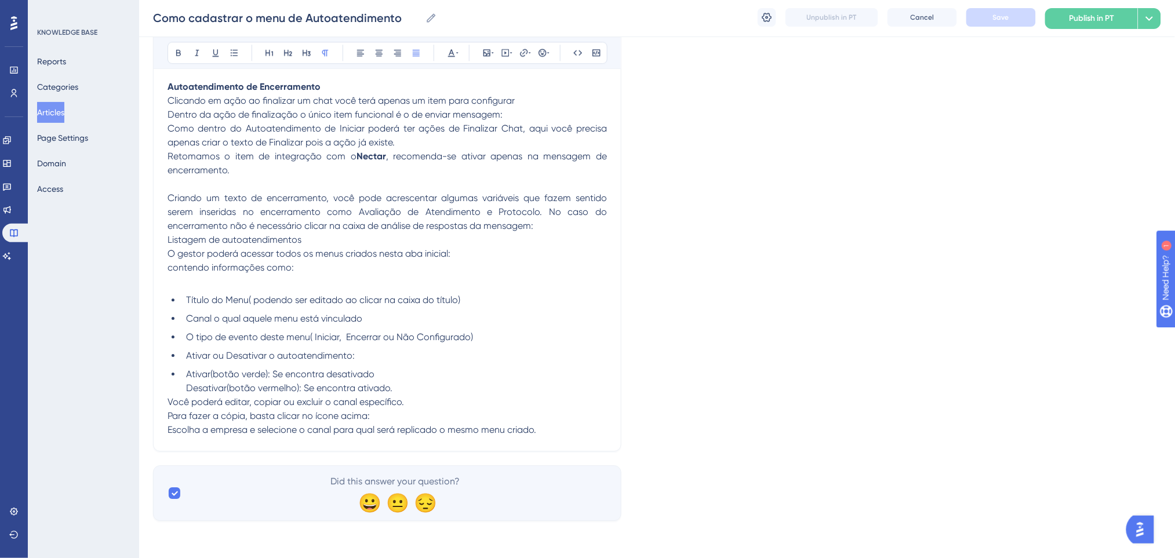
click at [61, 110] on button "Articles" at bounding box center [50, 112] width 27 height 21
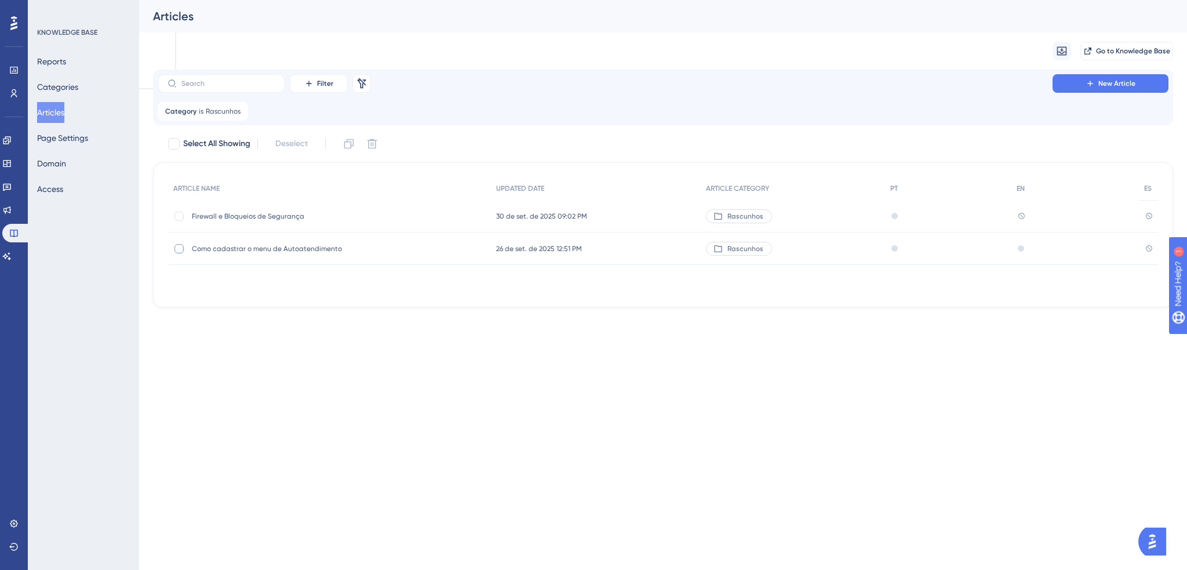
click at [177, 248] on div at bounding box center [178, 248] width 9 height 9
click at [374, 148] on icon at bounding box center [372, 144] width 10 height 10
checkbox input "false"
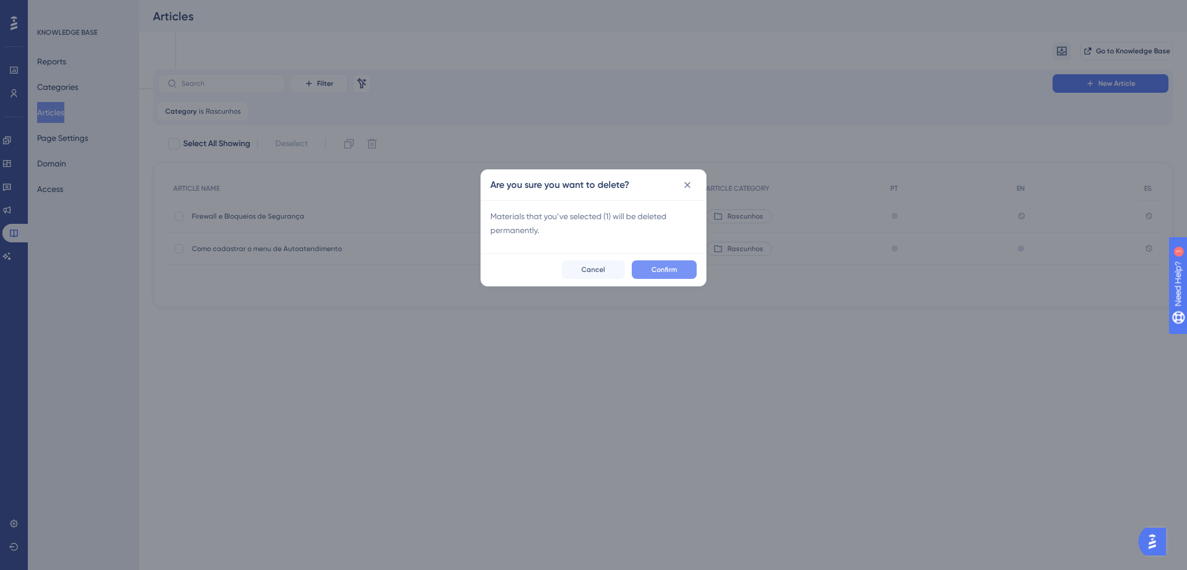
click at [662, 270] on span "Confirm" at bounding box center [664, 269] width 26 height 9
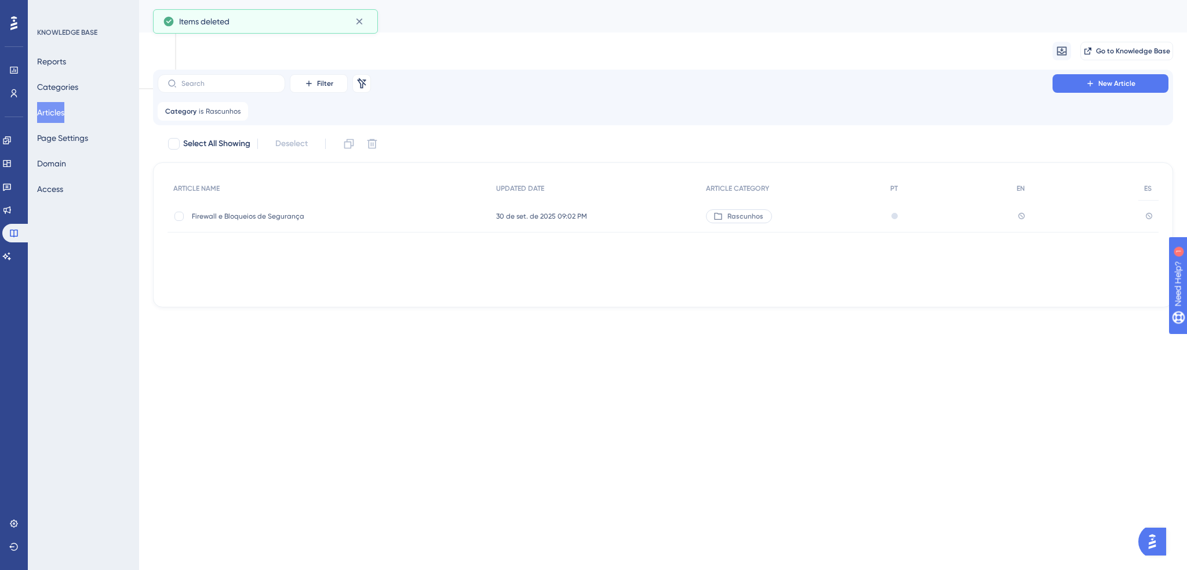
click at [275, 221] on div "Firewall e Bloqueios de Segurança Firewall e Bloqueios de Segurança" at bounding box center [284, 216] width 185 height 32
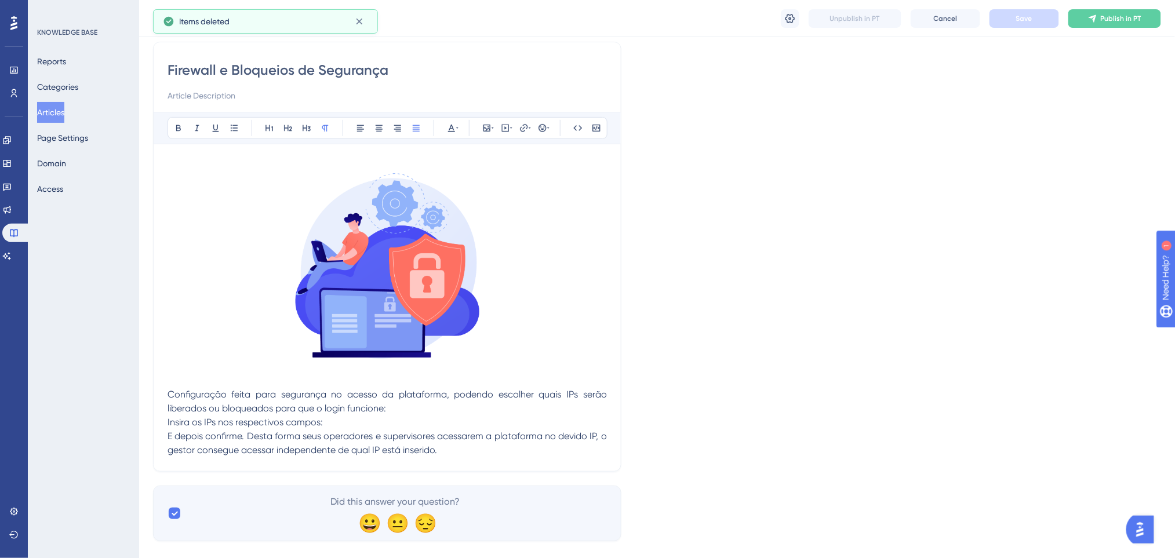
scroll to position [108, 0]
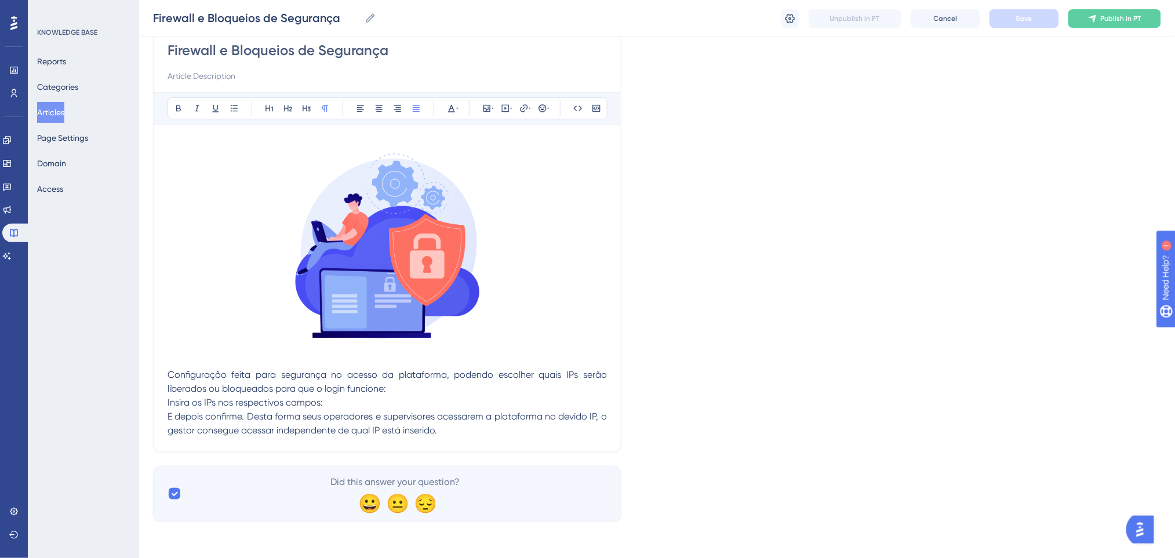
drag, startPoint x: 165, startPoint y: 367, endPoint x: 239, endPoint y: 128, distance: 250.4
click at [239, 128] on div "Firewall e Bloqueios de Segurança Bold Italic Underline Bullet Point Heading 1 …" at bounding box center [387, 237] width 468 height 430
drag, startPoint x: 173, startPoint y: 128, endPoint x: 156, endPoint y: 145, distance: 23.4
click at [173, 130] on div "Bold Italic Underline Bullet Point Heading 1 Heading 2 Heading 3 Normal Align L…" at bounding box center [386, 264] width 439 height 345
click at [156, 145] on div "Firewall e Bloqueios de Segurança Bold Italic Underline Bullet Point Heading 1 …" at bounding box center [387, 237] width 468 height 430
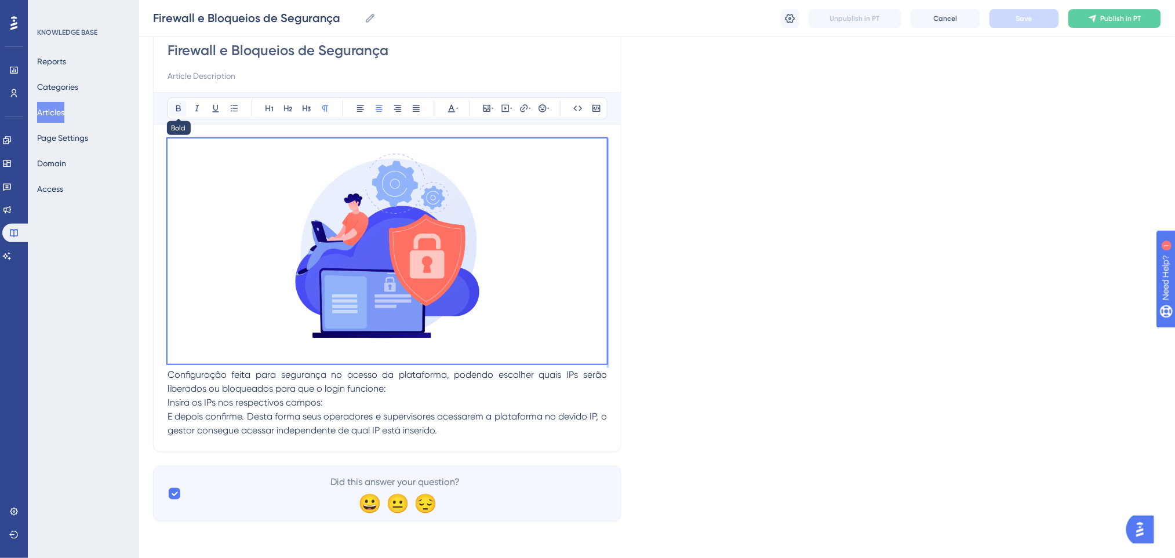
drag, startPoint x: 169, startPoint y: 370, endPoint x: 176, endPoint y: 108, distance: 262.1
click at [176, 108] on div "Bold Italic Underline Bullet Point Heading 1 Heading 2 Heading 3 Normal Align L…" at bounding box center [386, 264] width 439 height 345
copy p
click at [57, 112] on button "Articles" at bounding box center [50, 112] width 27 height 21
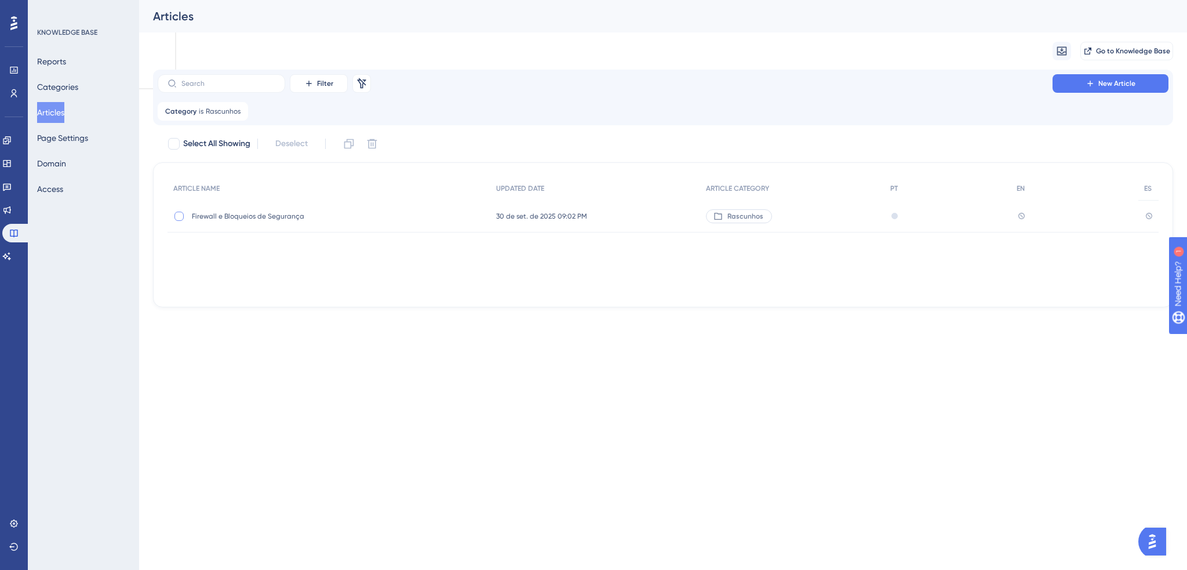
click at [180, 214] on div at bounding box center [178, 216] width 9 height 9
checkbox input "true"
click at [381, 141] on button at bounding box center [372, 143] width 19 height 19
checkbox input "false"
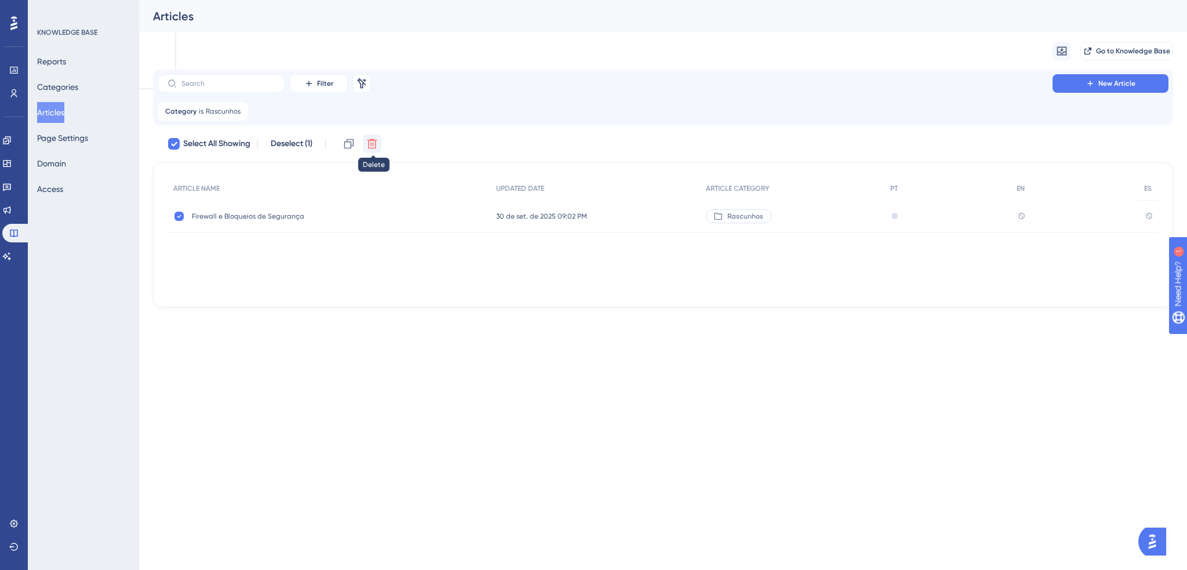
checkbox input "false"
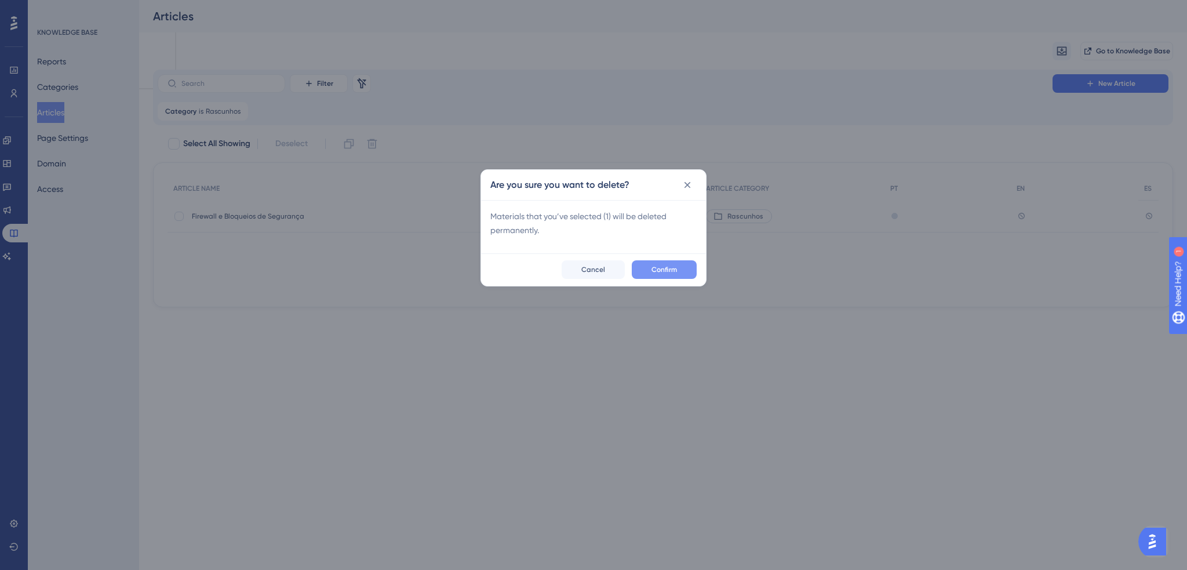
click at [671, 263] on button "Confirm" at bounding box center [664, 269] width 65 height 19
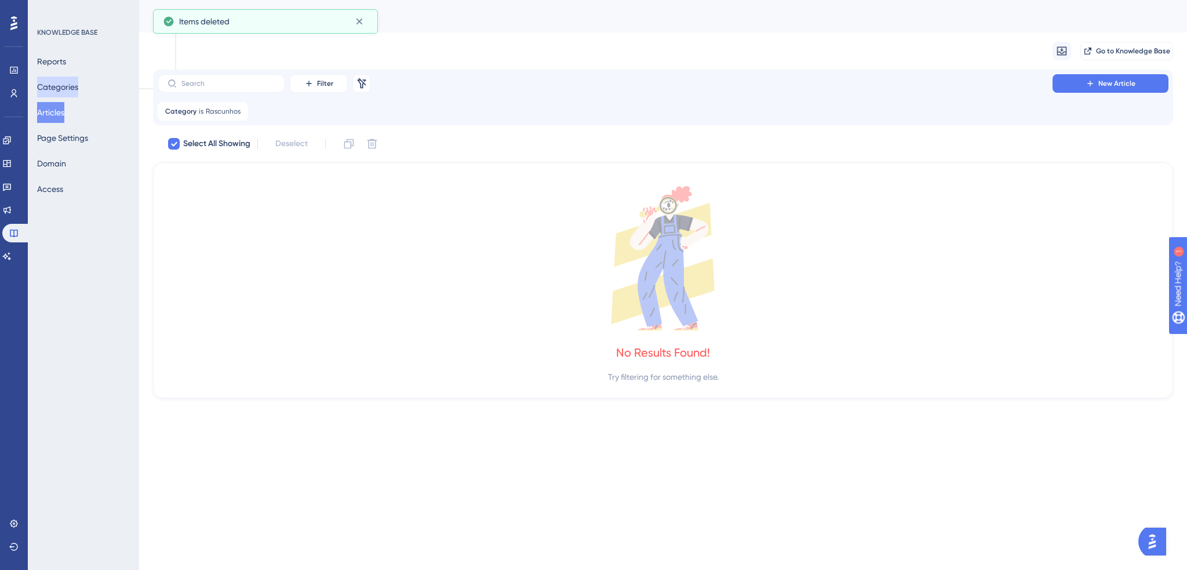
click at [60, 83] on button "Categories" at bounding box center [57, 87] width 41 height 21
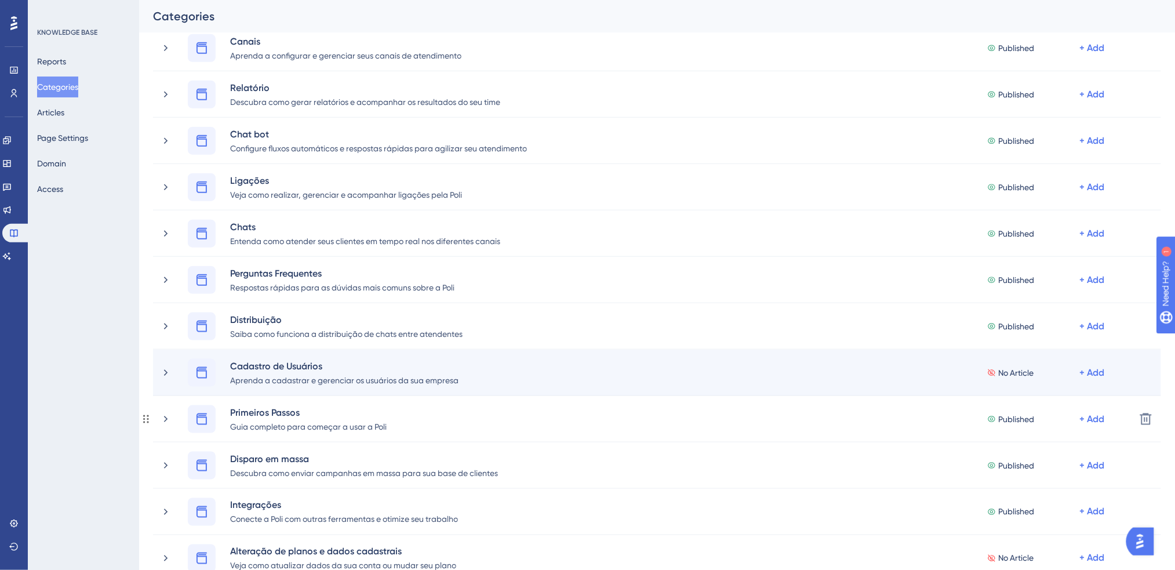
scroll to position [386, 0]
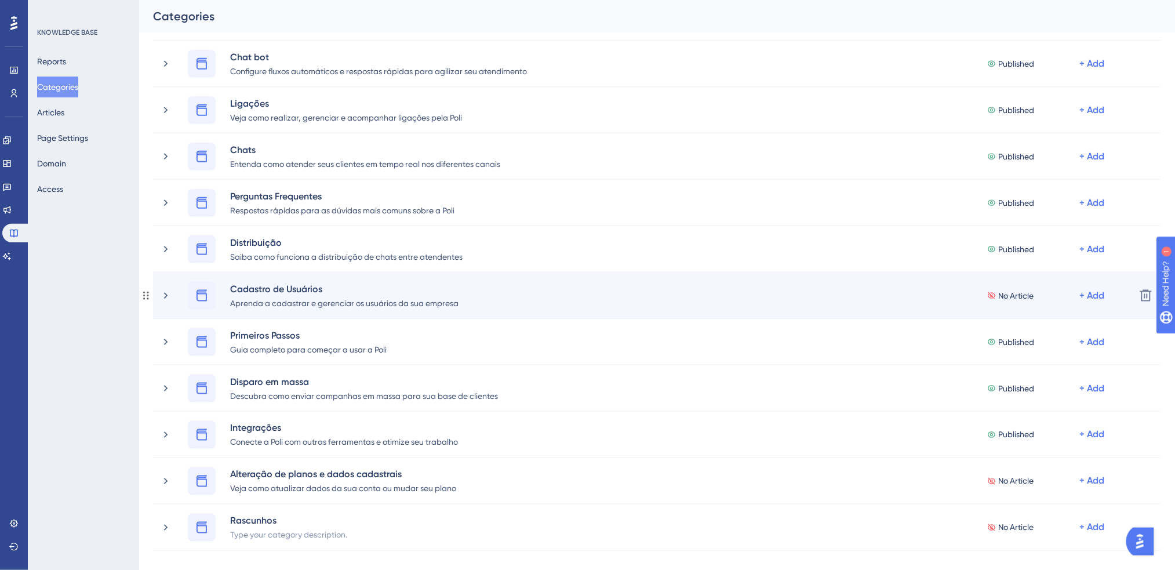
click at [158, 293] on div "Cadastro de Usuários Aprenda a cadastrar e gerenciar os usuários da sua empresa…" at bounding box center [657, 295] width 1008 height 46
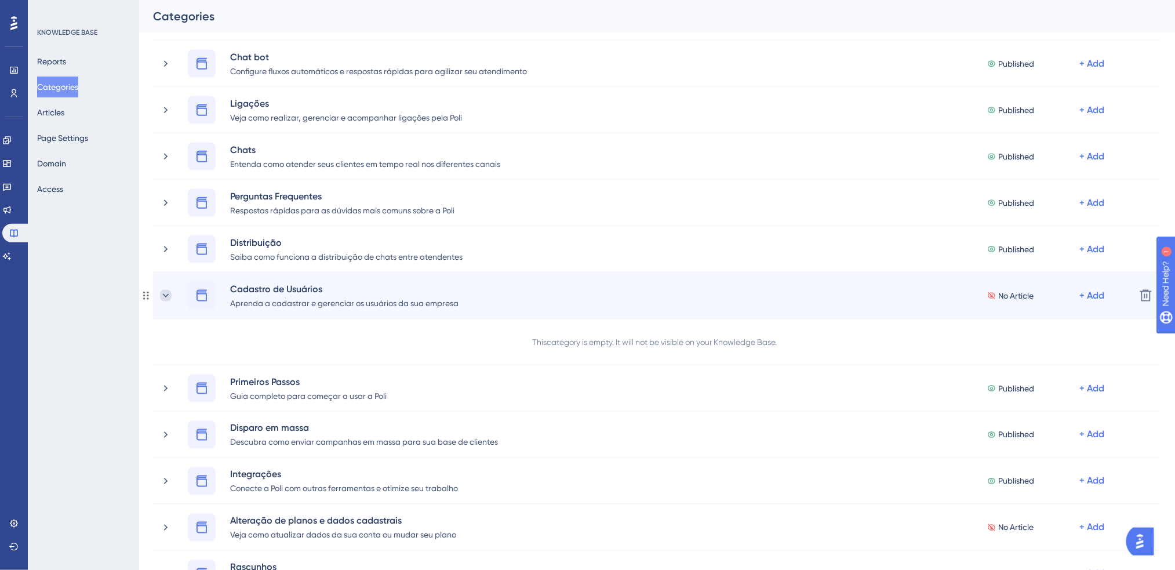
click at [165, 293] on icon at bounding box center [166, 296] width 12 height 12
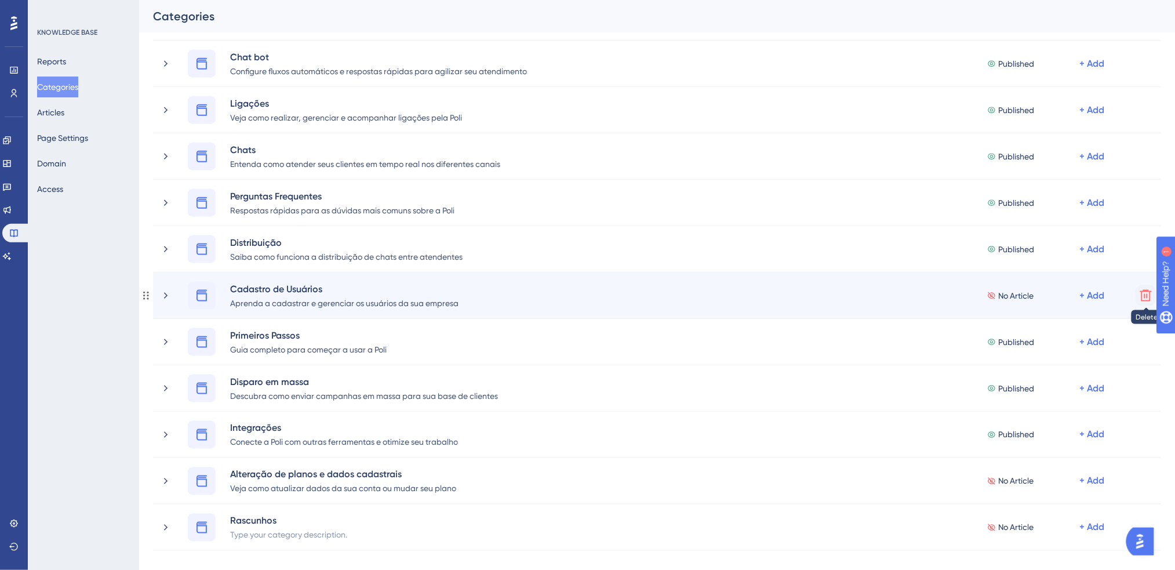
click at [1145, 295] on icon at bounding box center [1146, 296] width 12 height 12
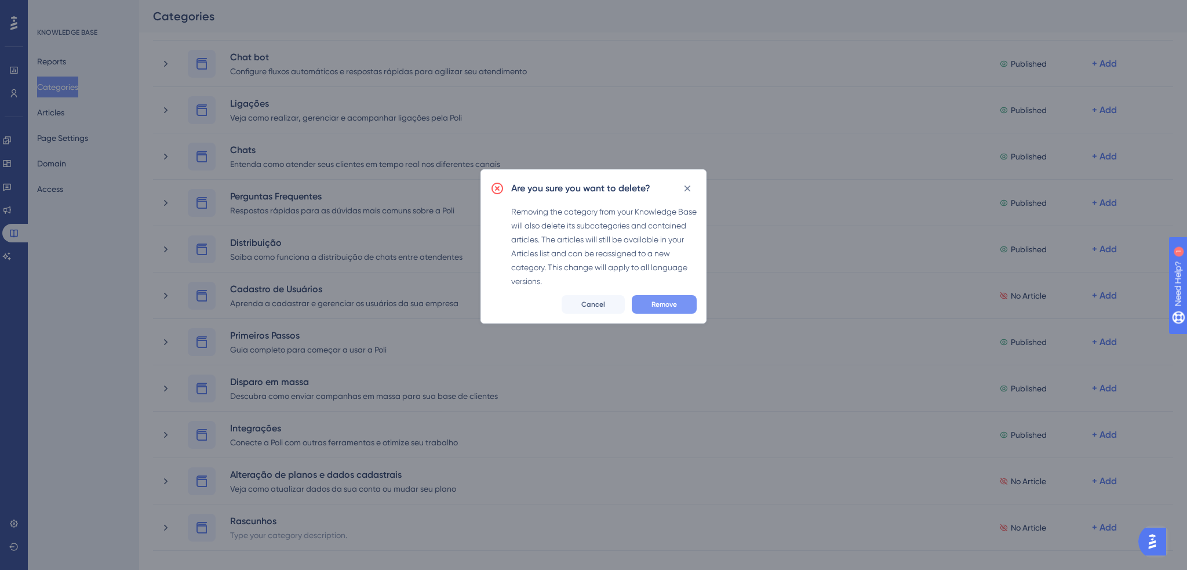
click at [665, 306] on span "Remove" at bounding box center [664, 304] width 26 height 9
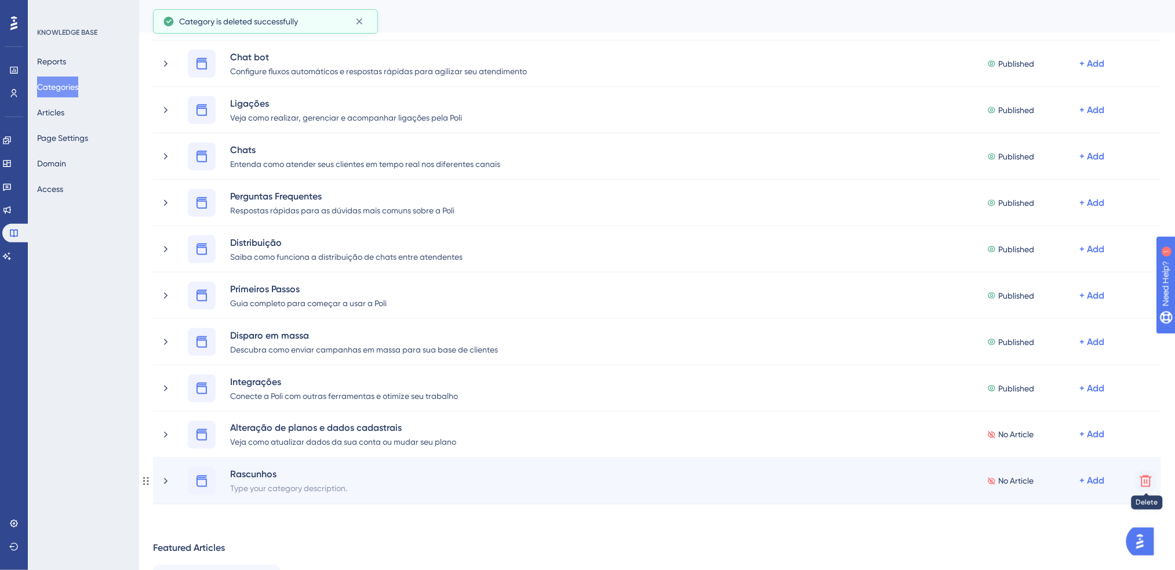
click at [1147, 478] on icon at bounding box center [1146, 481] width 12 height 12
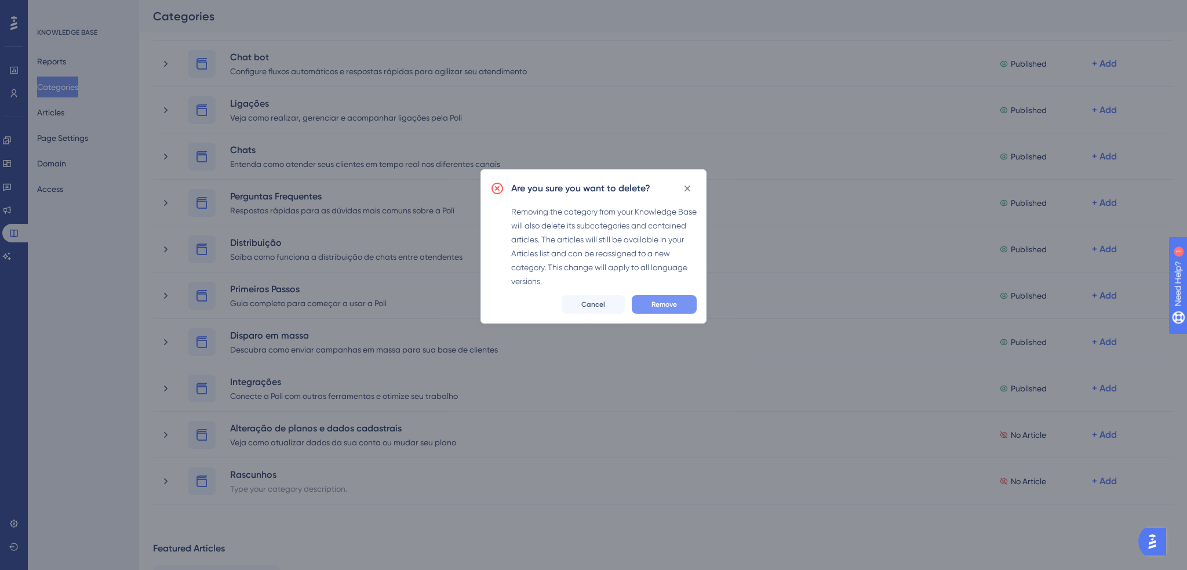
click at [672, 301] on span "Remove" at bounding box center [664, 304] width 26 height 9
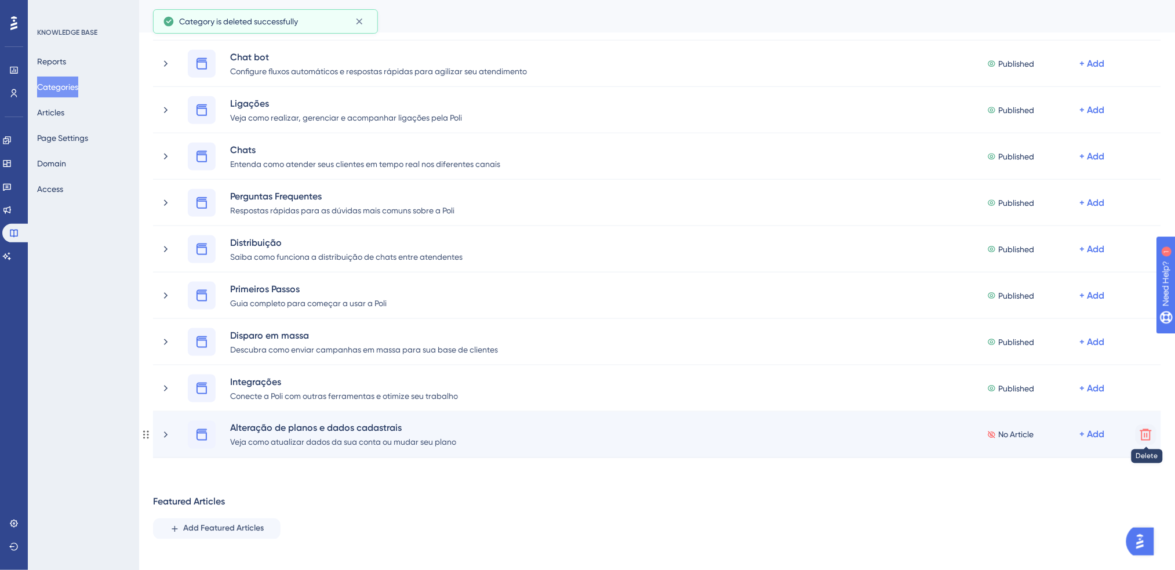
click at [1150, 435] on icon at bounding box center [1146, 435] width 12 height 12
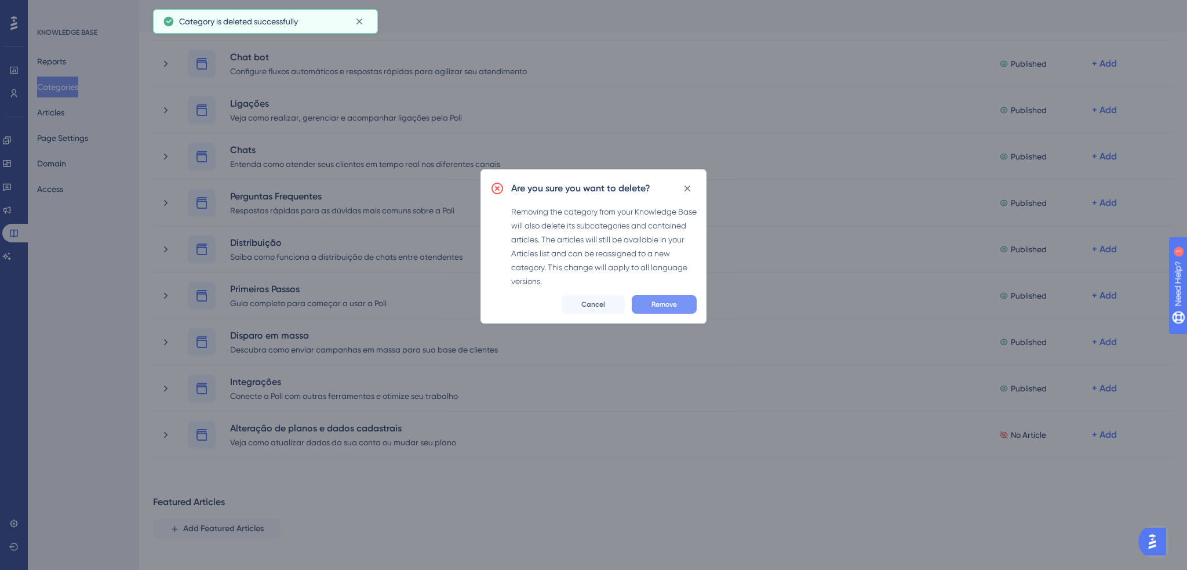
click at [682, 307] on button "Remove" at bounding box center [664, 304] width 65 height 19
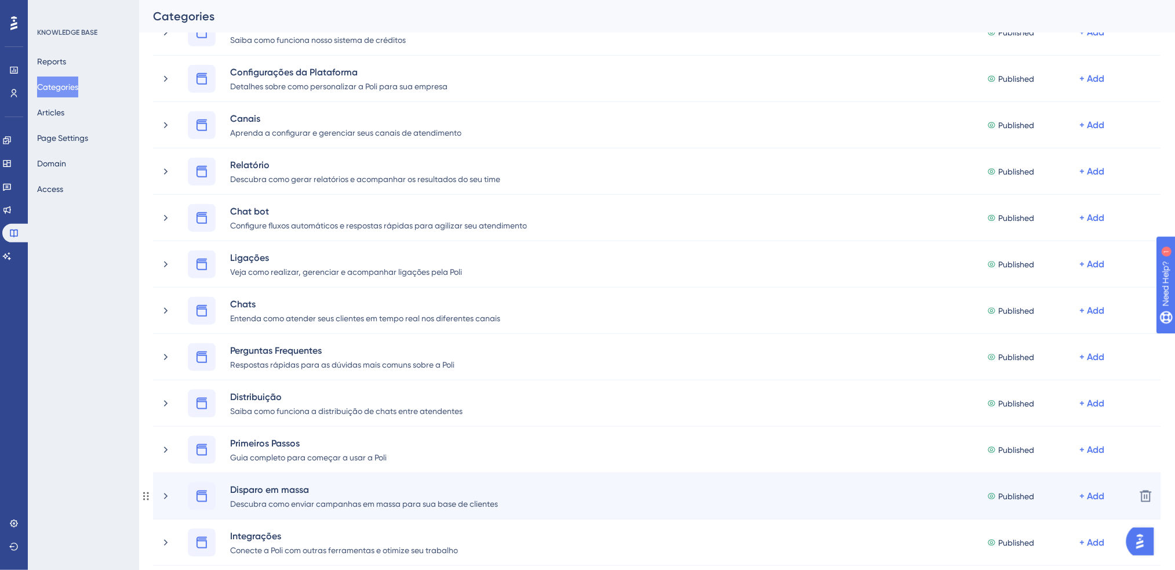
scroll to position [446, 0]
